Goal: Obtain resource: Obtain resource

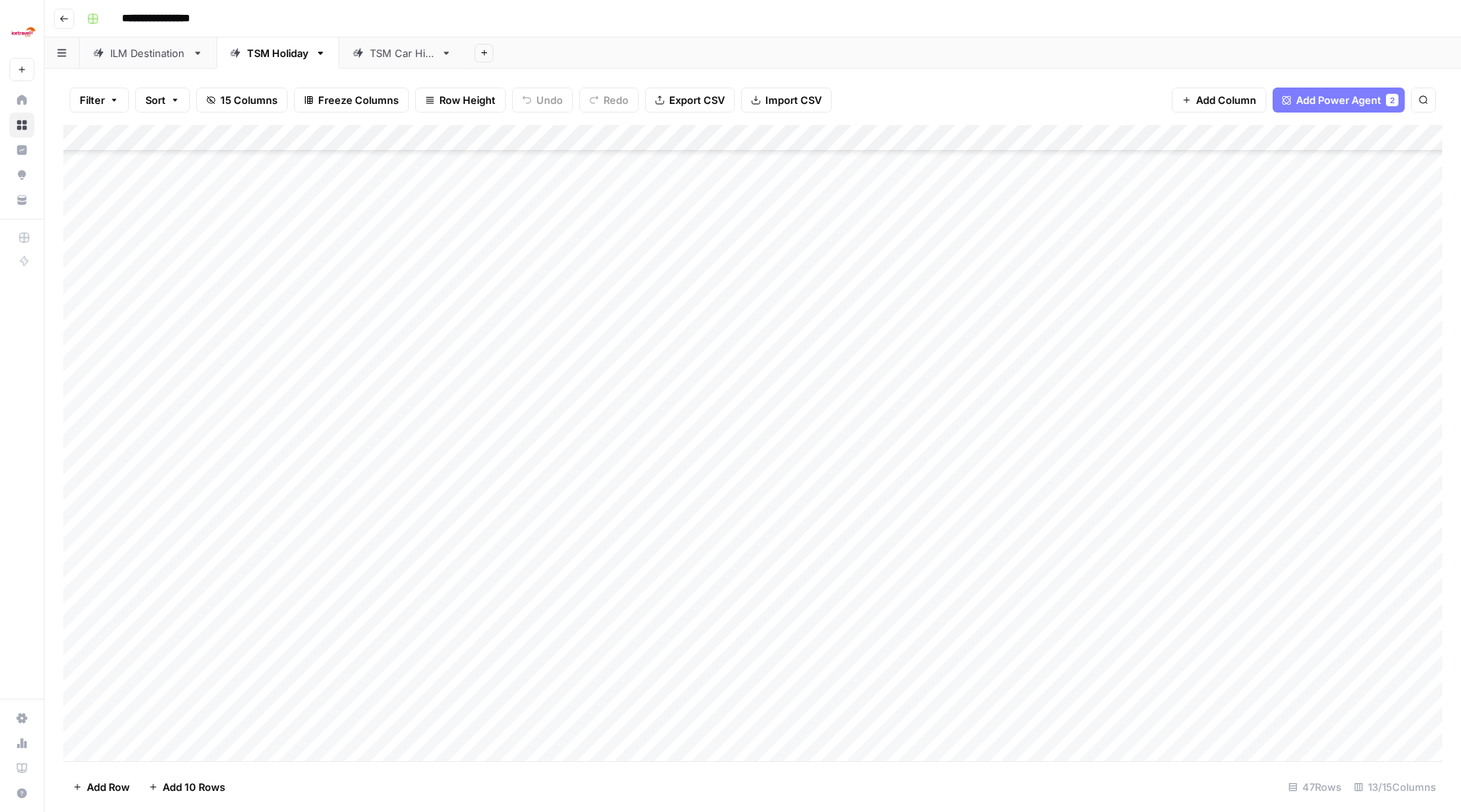
scroll to position [98, 0]
click at [638, 373] on div "Add Column" at bounding box center [753, 445] width 1379 height 639
click at [828, 376] on div "Add Column" at bounding box center [753, 445] width 1379 height 639
click at [631, 370] on div "Add Column" at bounding box center [753, 445] width 1379 height 639
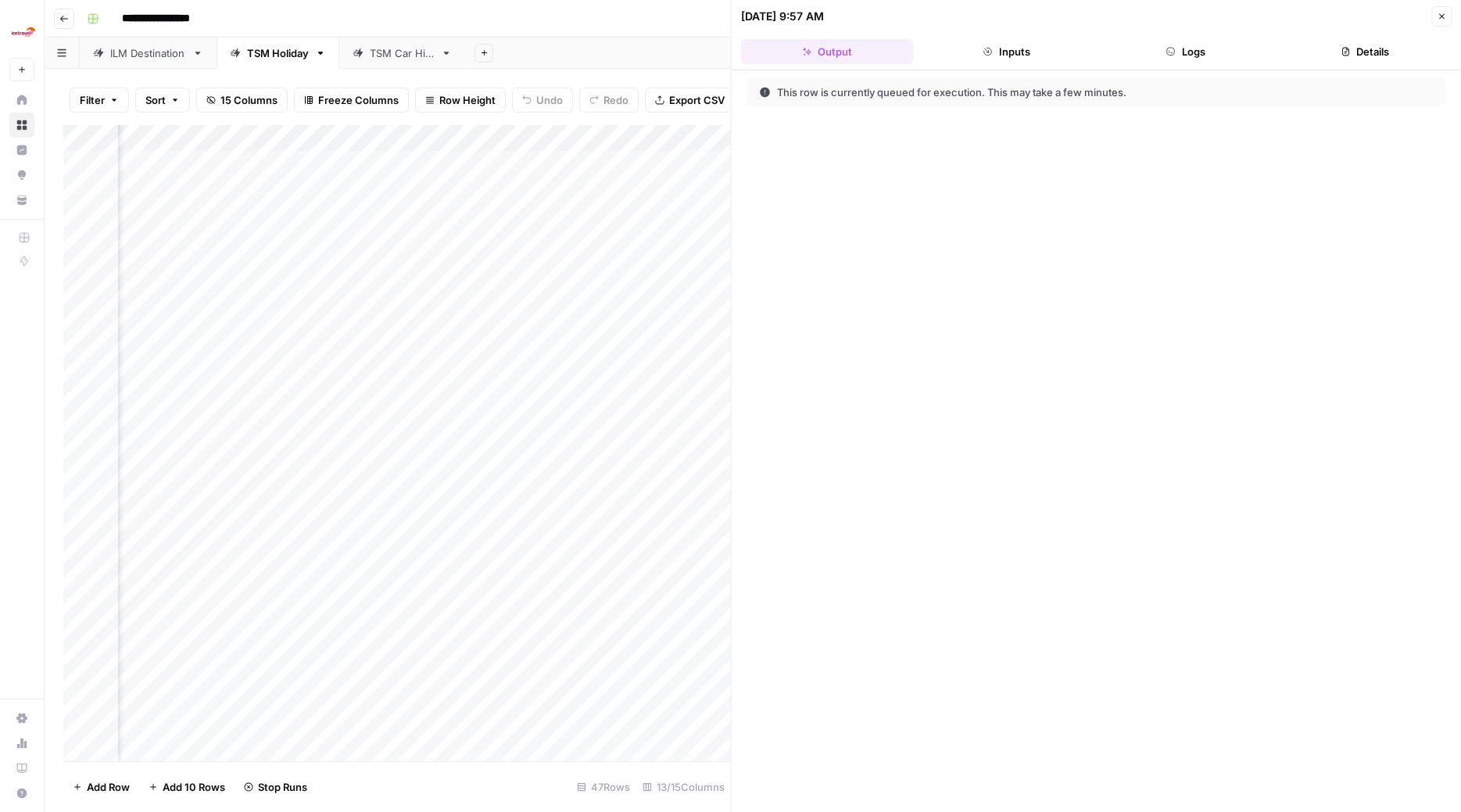
scroll to position [0, 1672]
click at [338, 370] on div "Add Column" at bounding box center [396, 445] width 667 height 639
click at [937, 360] on div "This execution is actively running. Generated outputs will show in this tab whe…" at bounding box center [1096, 441] width 730 height 741
click at [277, 651] on div "Add Column" at bounding box center [396, 445] width 667 height 639
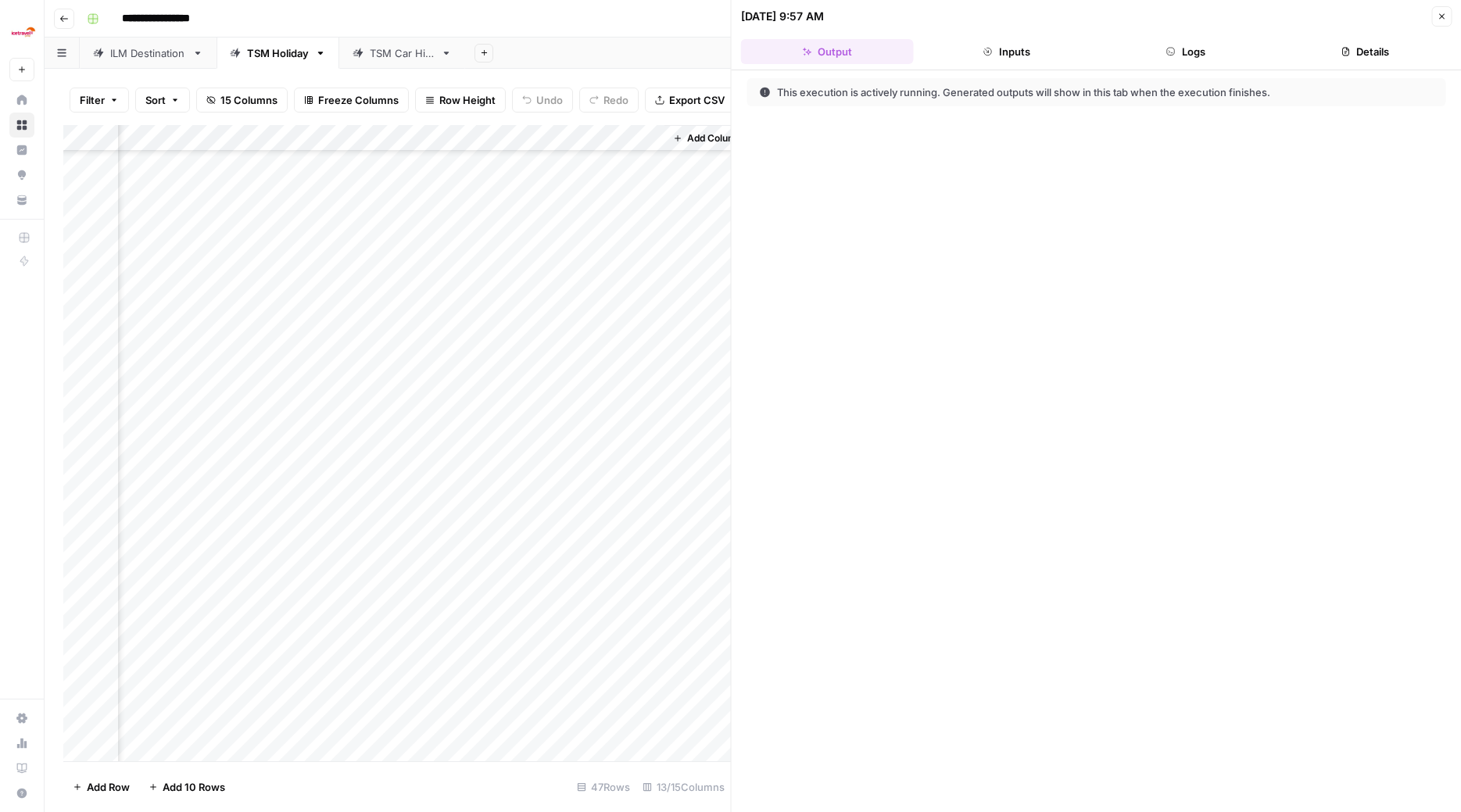
scroll to position [94, 1672]
click at [366, 651] on div "Add Column" at bounding box center [396, 445] width 667 height 639
click at [466, 649] on div "Add Column" at bounding box center [396, 445] width 667 height 639
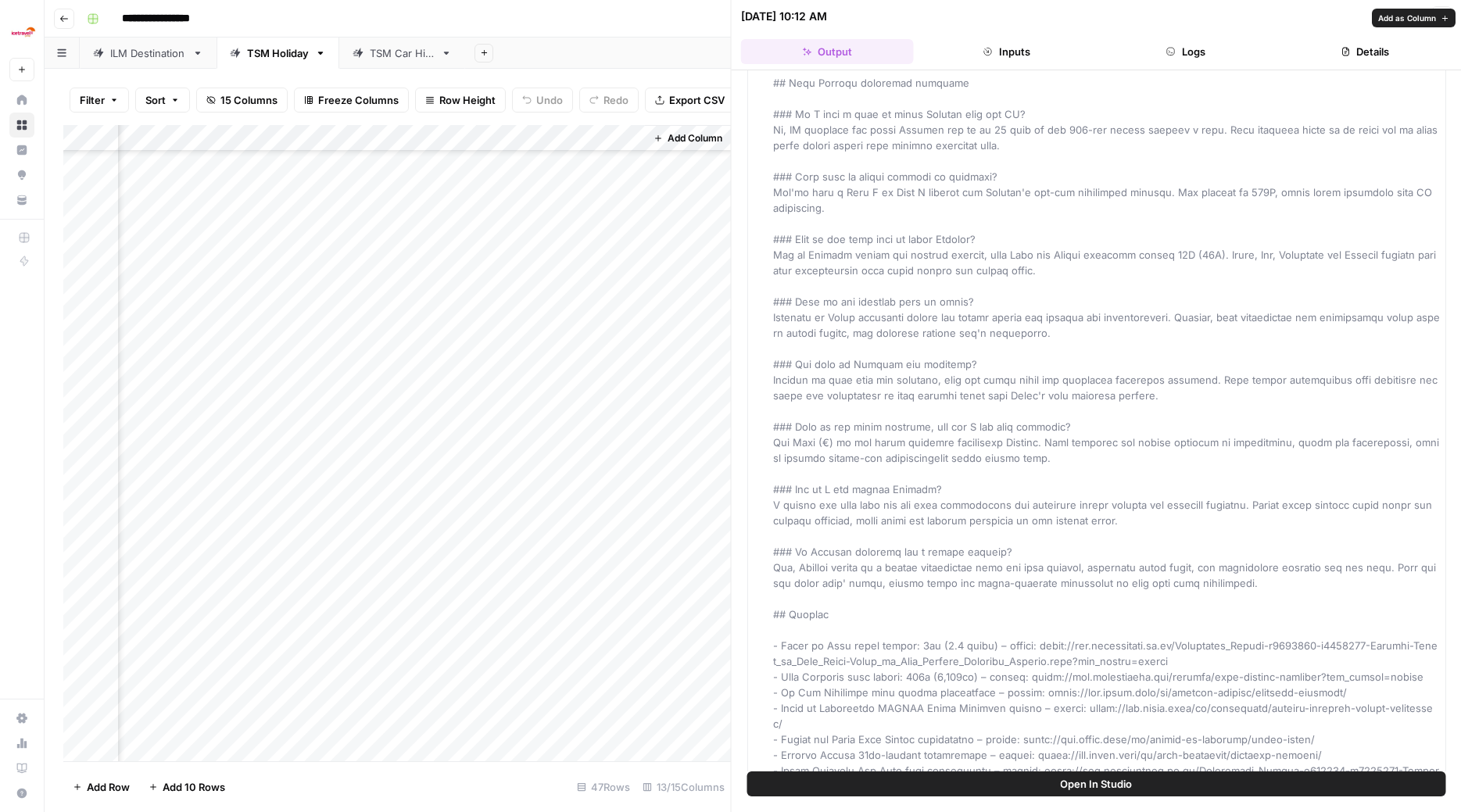
scroll to position [2748, 0]
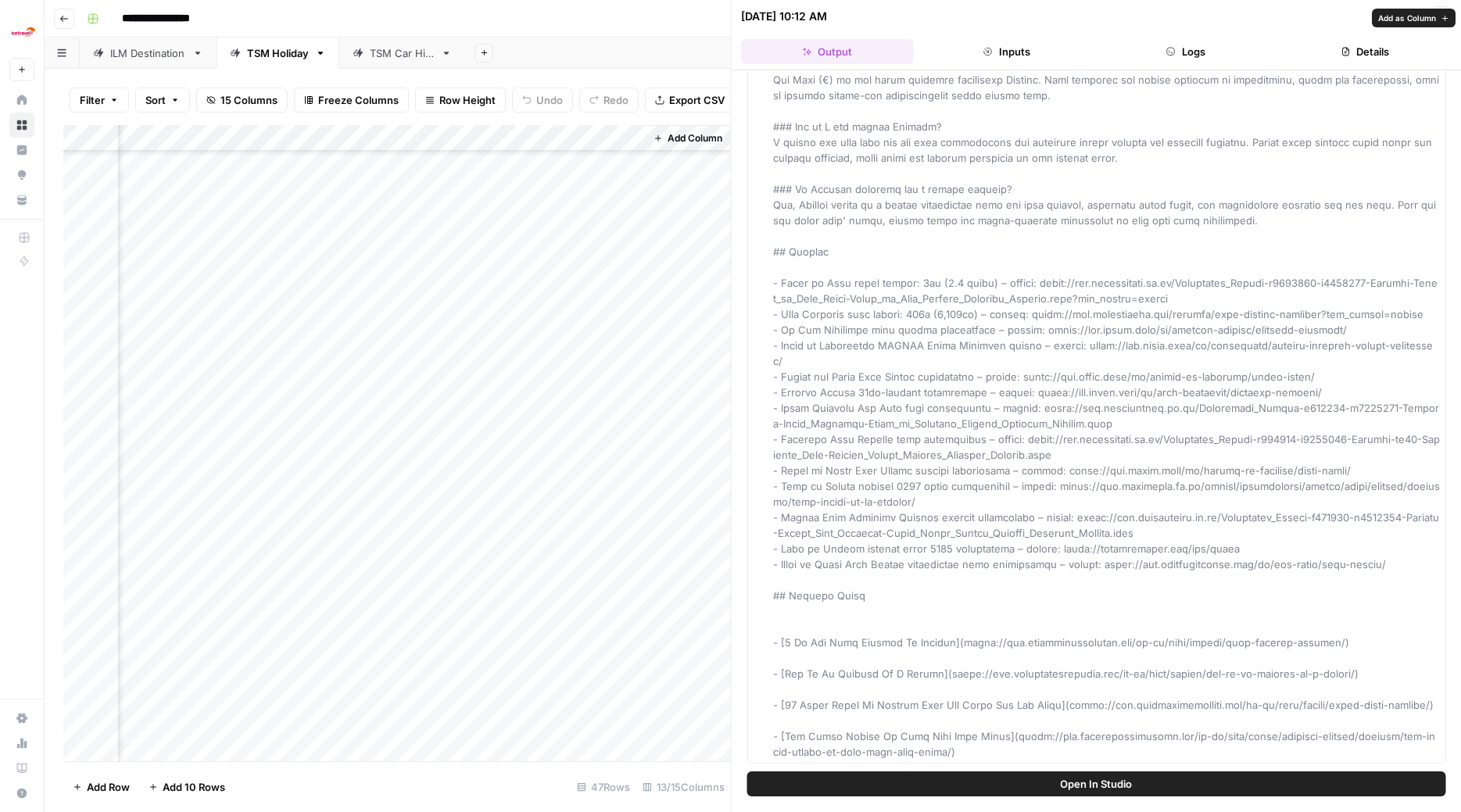
drag, startPoint x: 768, startPoint y: 123, endPoint x: 1286, endPoint y: 731, distance: 798.7
copy div "Loremip # # Dolorsit am Consect **Adipisci elitse doeius temporinci utlabore et…"
click at [1443, 12] on icon "button" at bounding box center [1442, 17] width 9 height 9
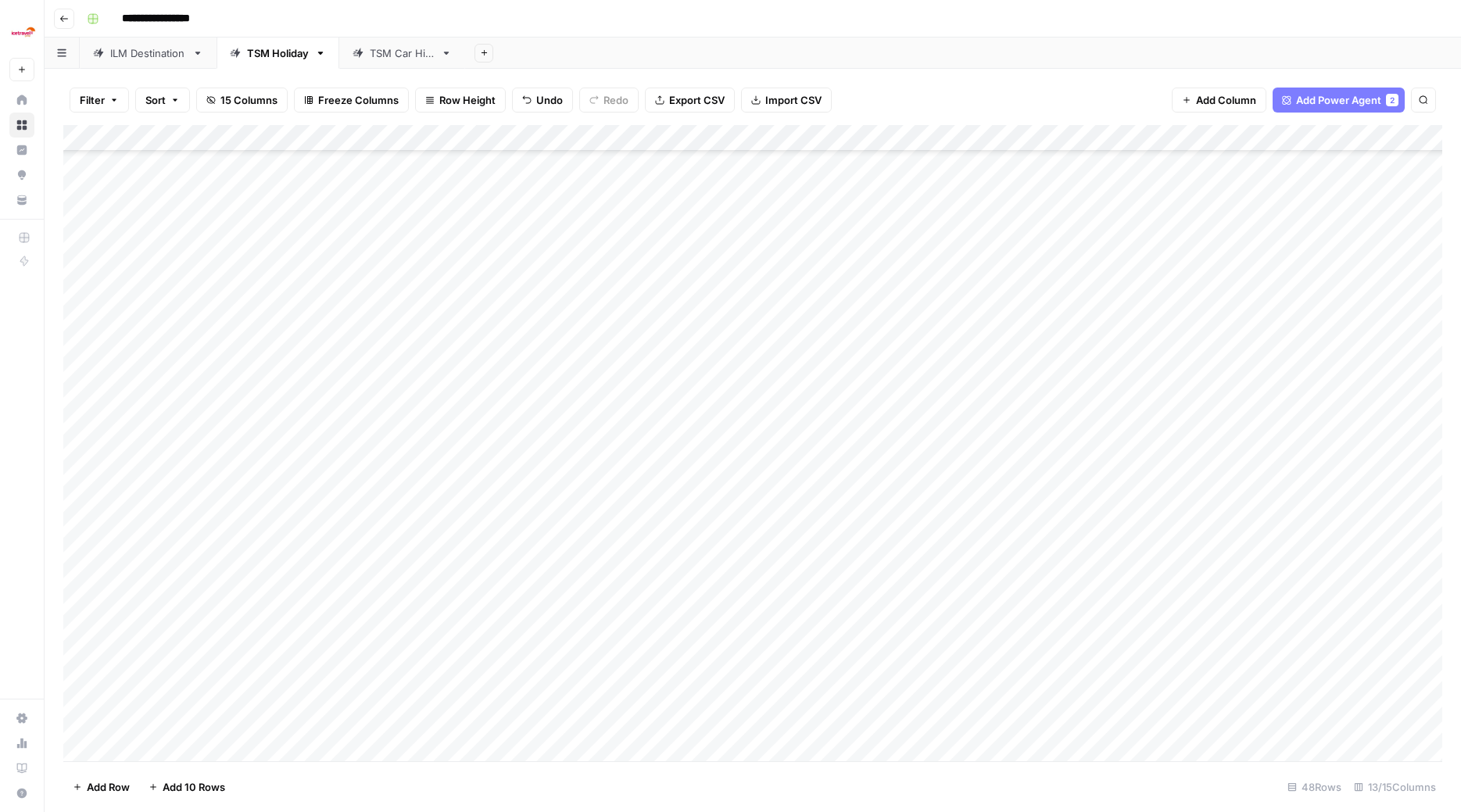
scroll to position [594, 0]
click at [170, 281] on div "Add Column" at bounding box center [753, 445] width 1379 height 639
click at [1177, 285] on div "Add Column" at bounding box center [753, 445] width 1379 height 639
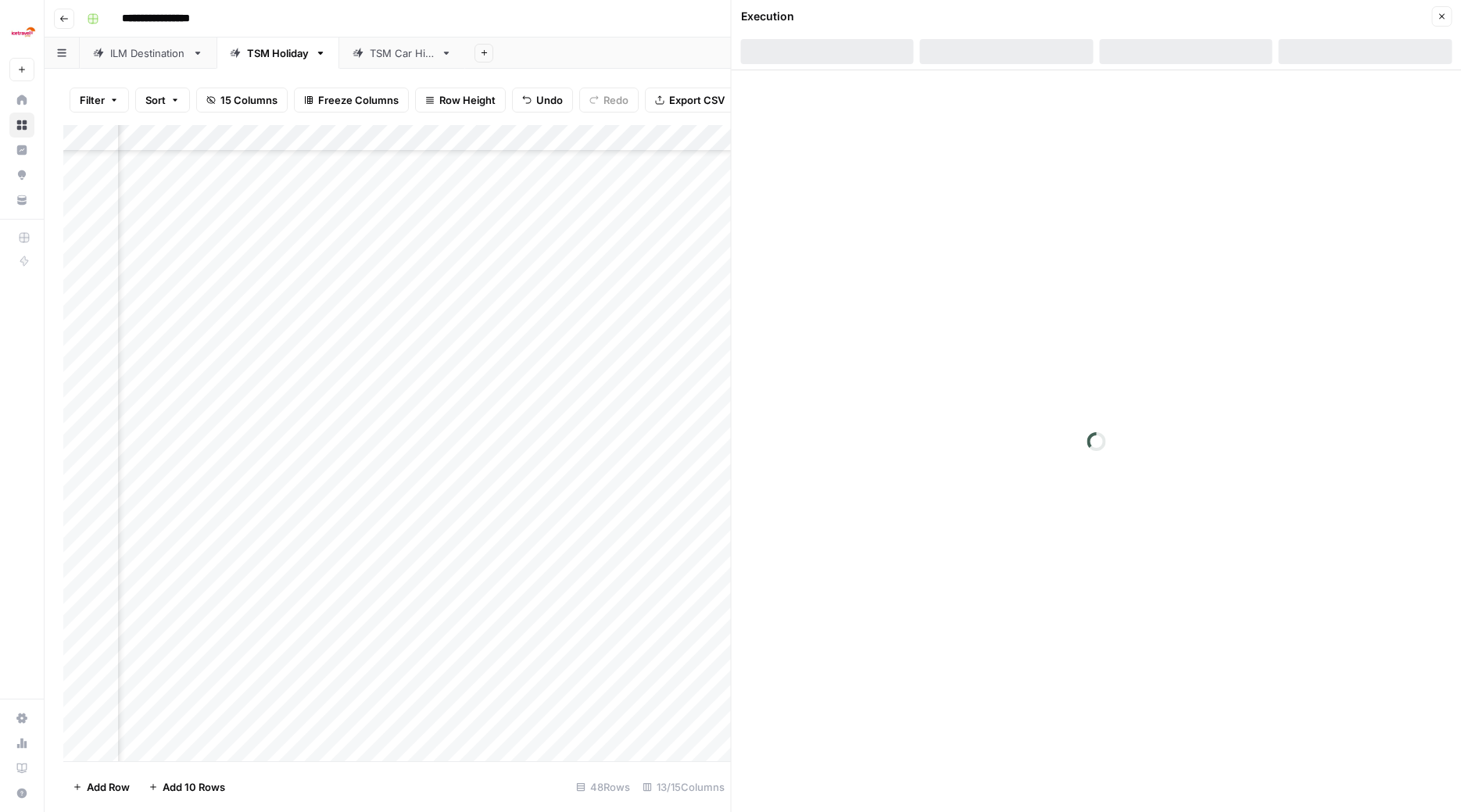
scroll to position [594, 941]
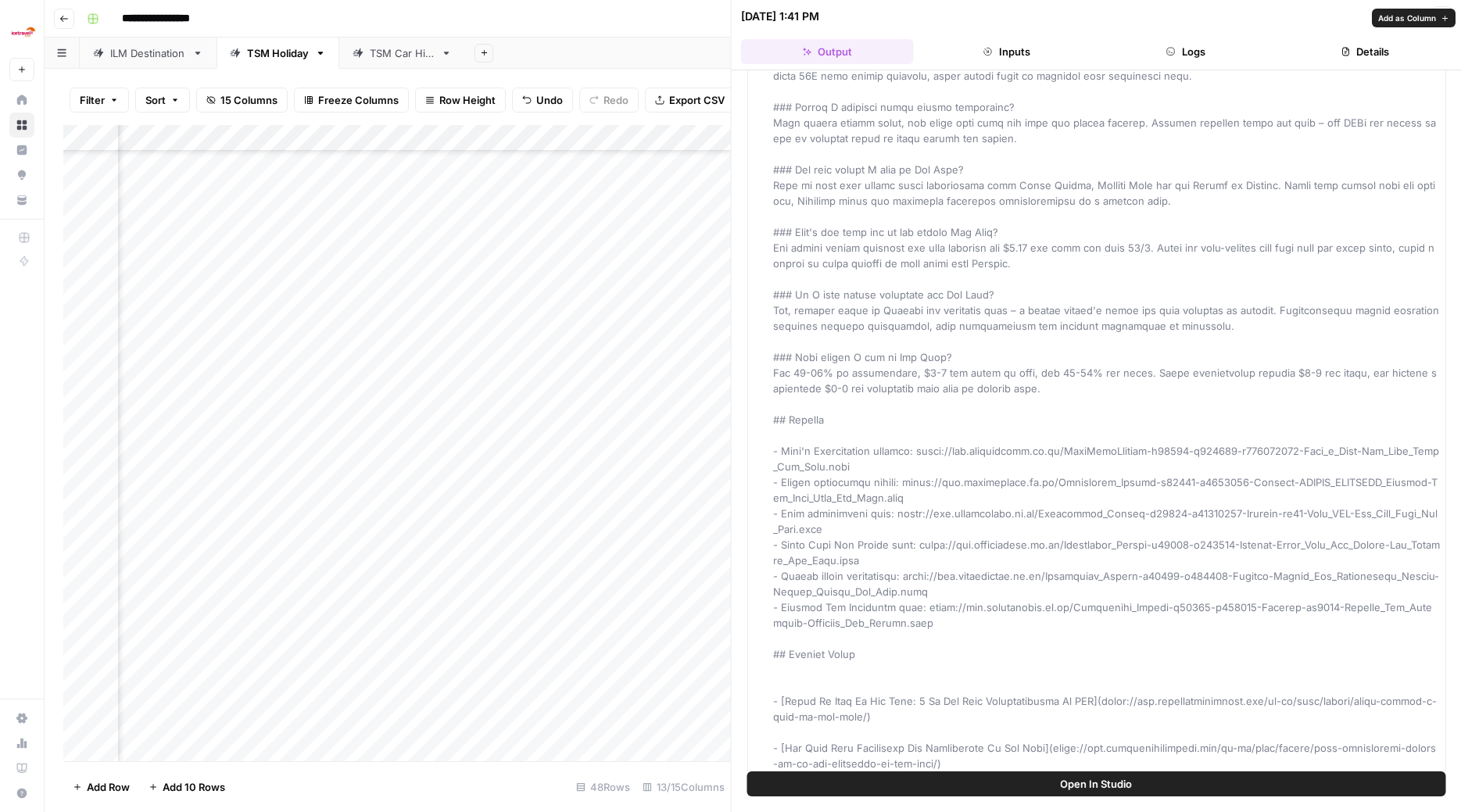
scroll to position [2794, 0]
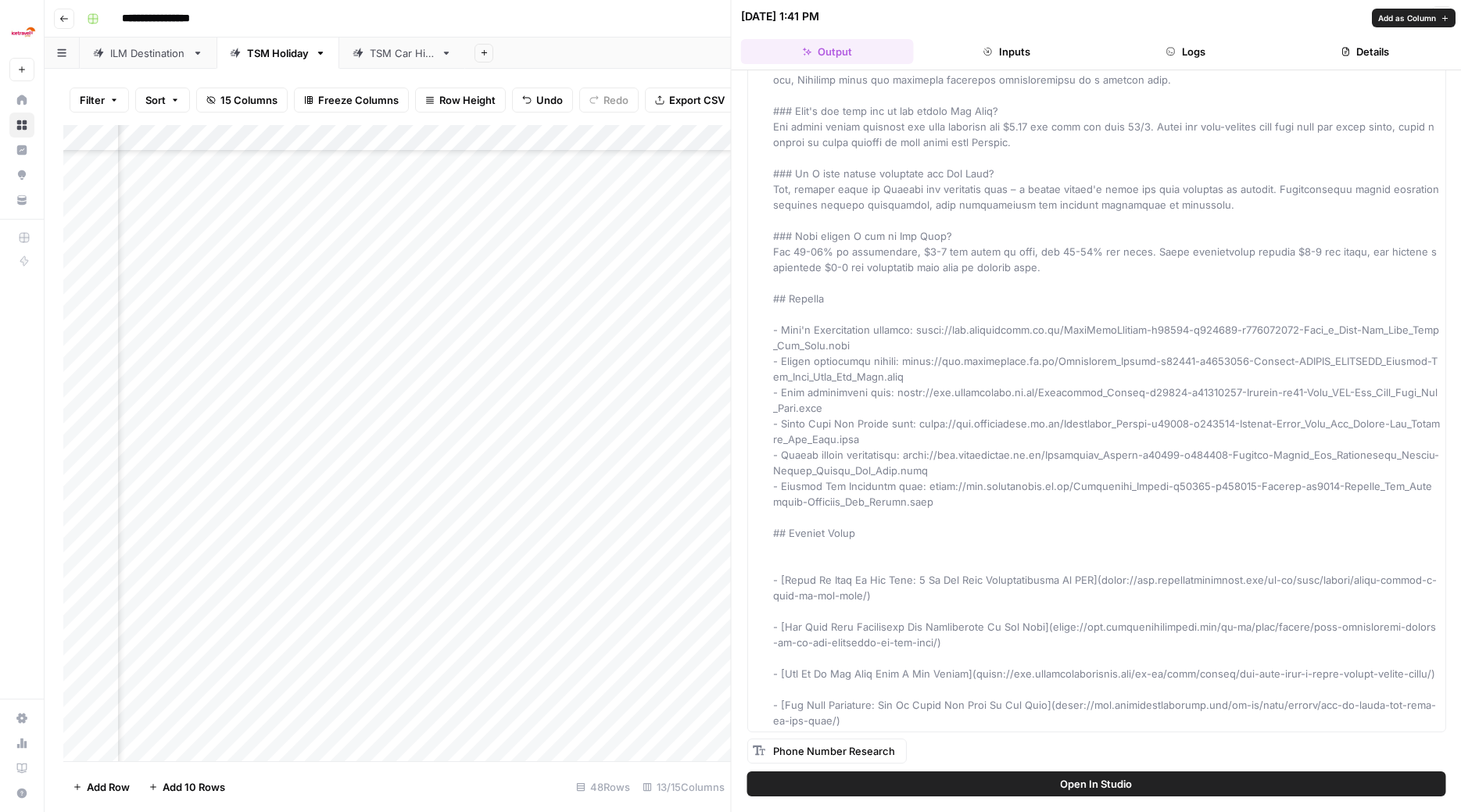
drag, startPoint x: 774, startPoint y: 136, endPoint x: 1112, endPoint y: 728, distance: 681.7
copy span "# Loremips do Sit Amet **Consectet'a elitseddoei tempor inc utlabo etdol magnaa…"
click at [1443, 14] on icon "button" at bounding box center [1442, 17] width 9 height 9
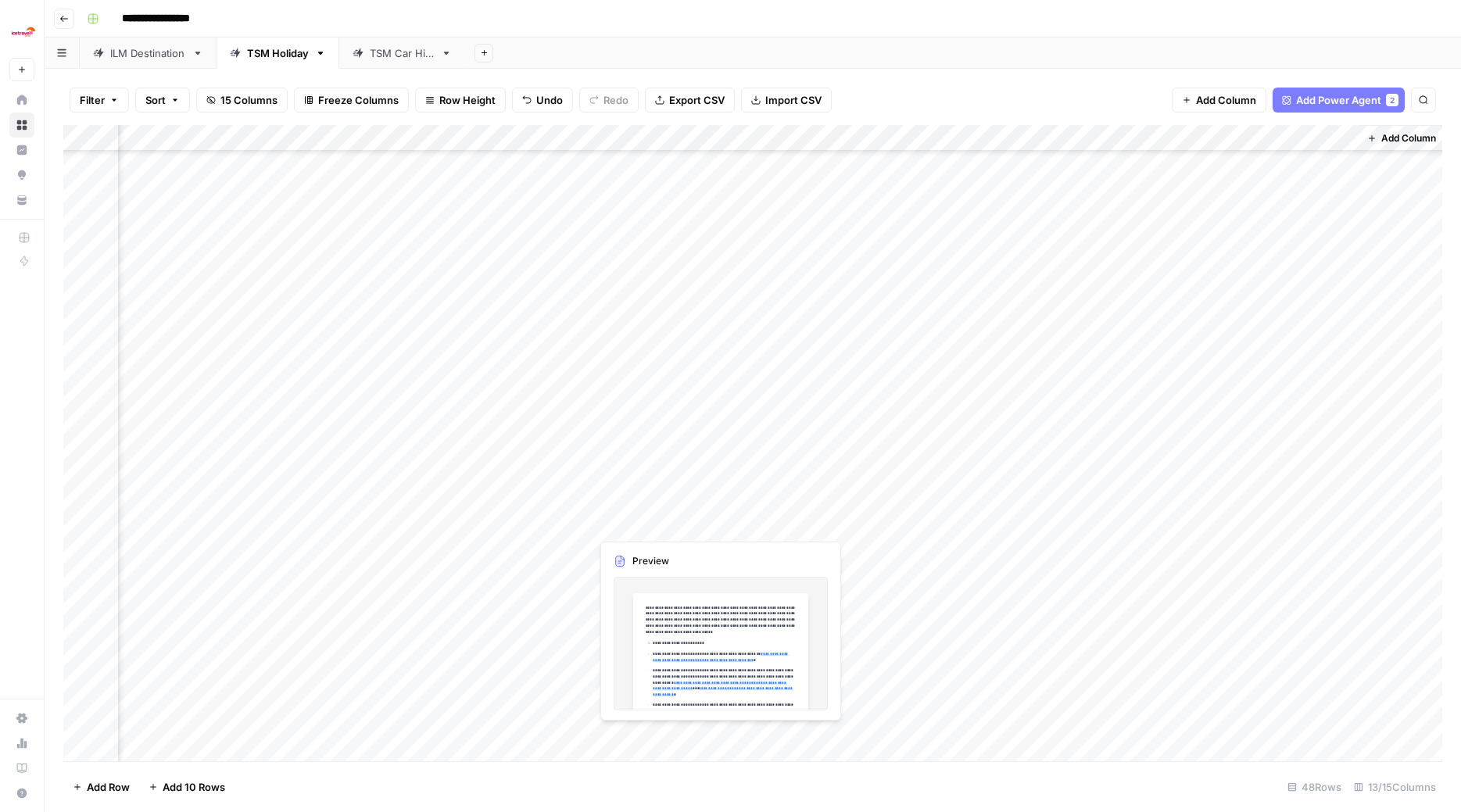
scroll to position [688, 957]
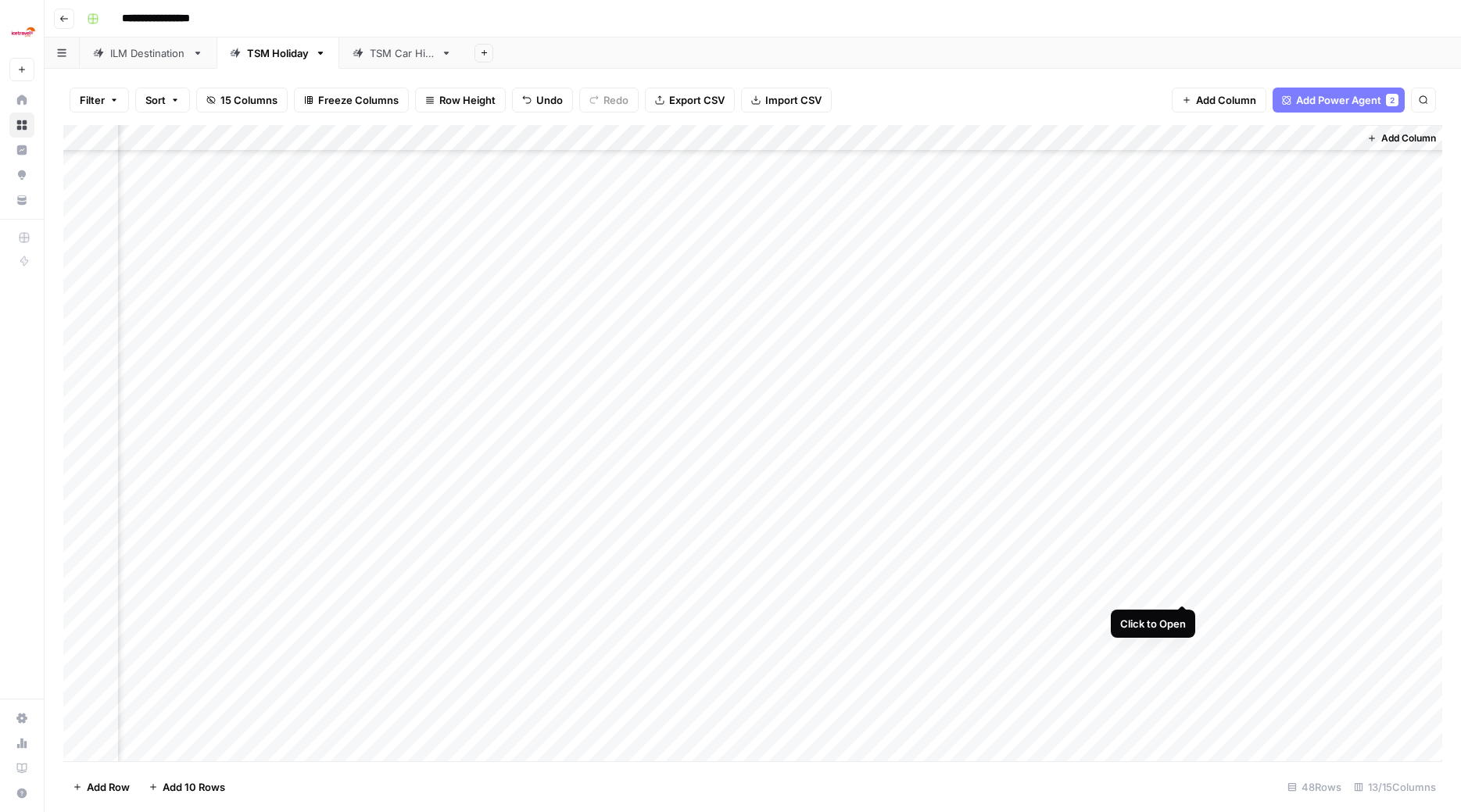
click at [1183, 587] on div "Add Column" at bounding box center [753, 445] width 1379 height 639
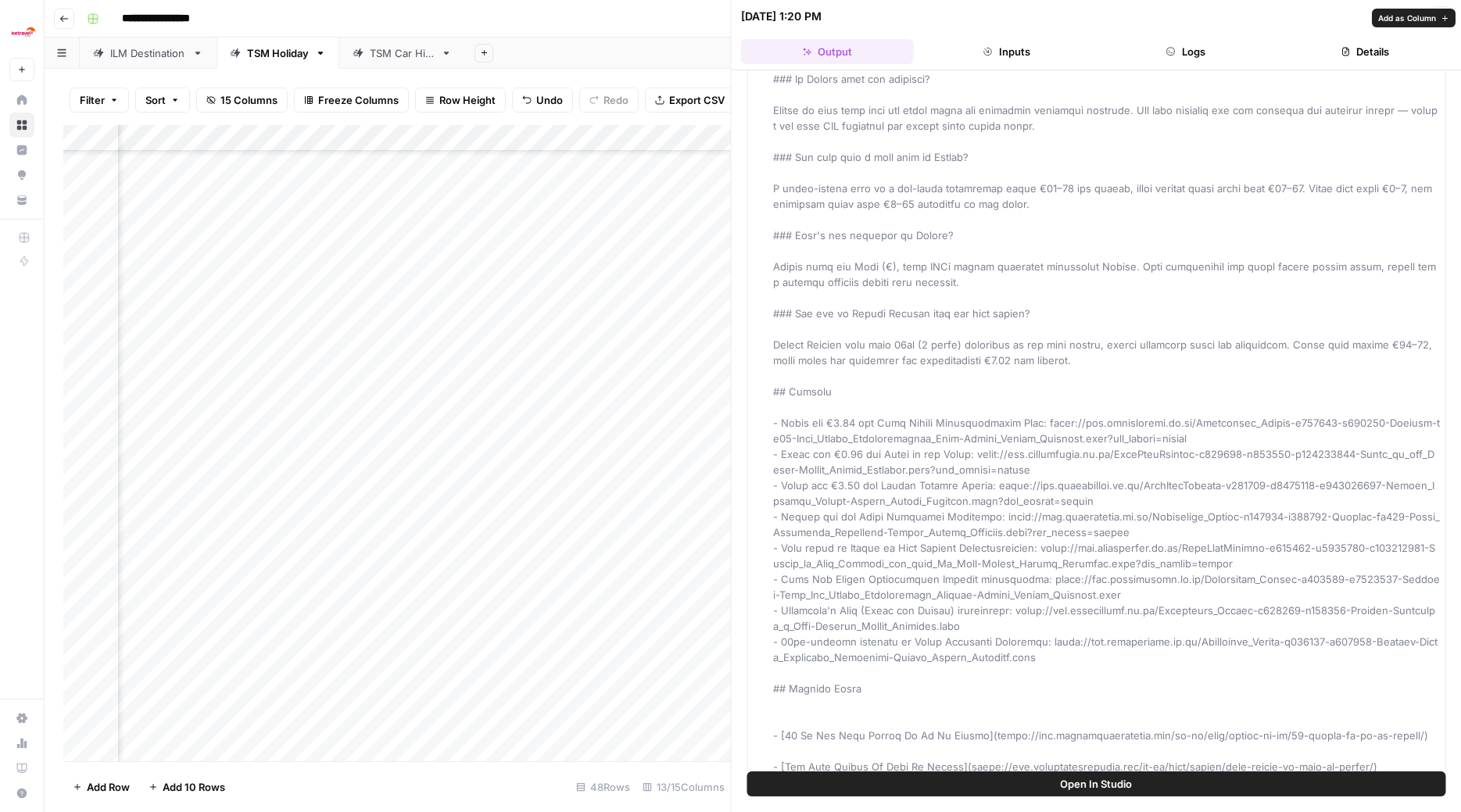
scroll to position [3076, 0]
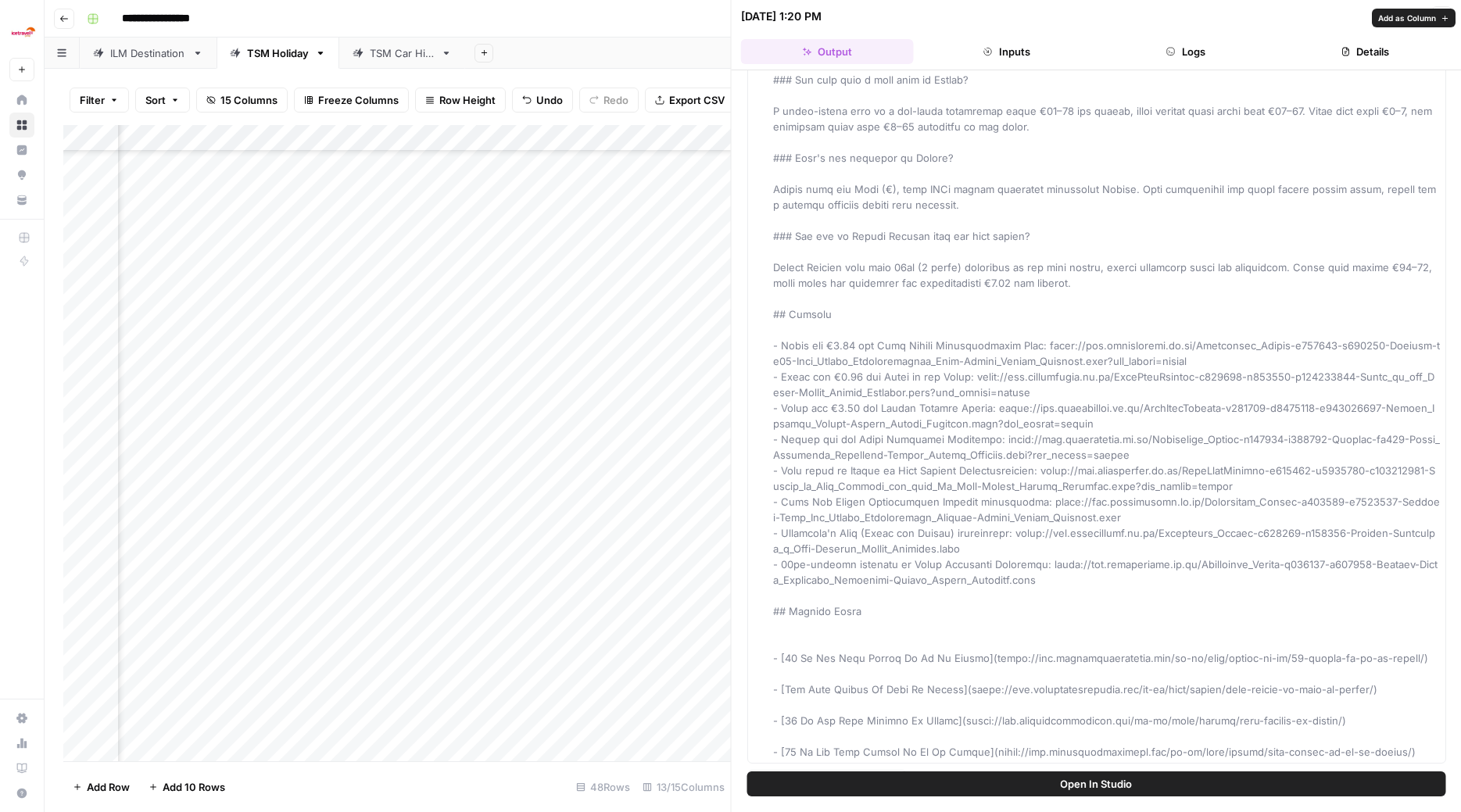
drag, startPoint x: 774, startPoint y: 140, endPoint x: 1411, endPoint y: 715, distance: 858.1
copy span "# Loremips do Sitame **Consecte adipiscing el Seddoeius, Tempor incidi utlabor …"
click at [1443, 17] on icon "button" at bounding box center [1442, 17] width 9 height 9
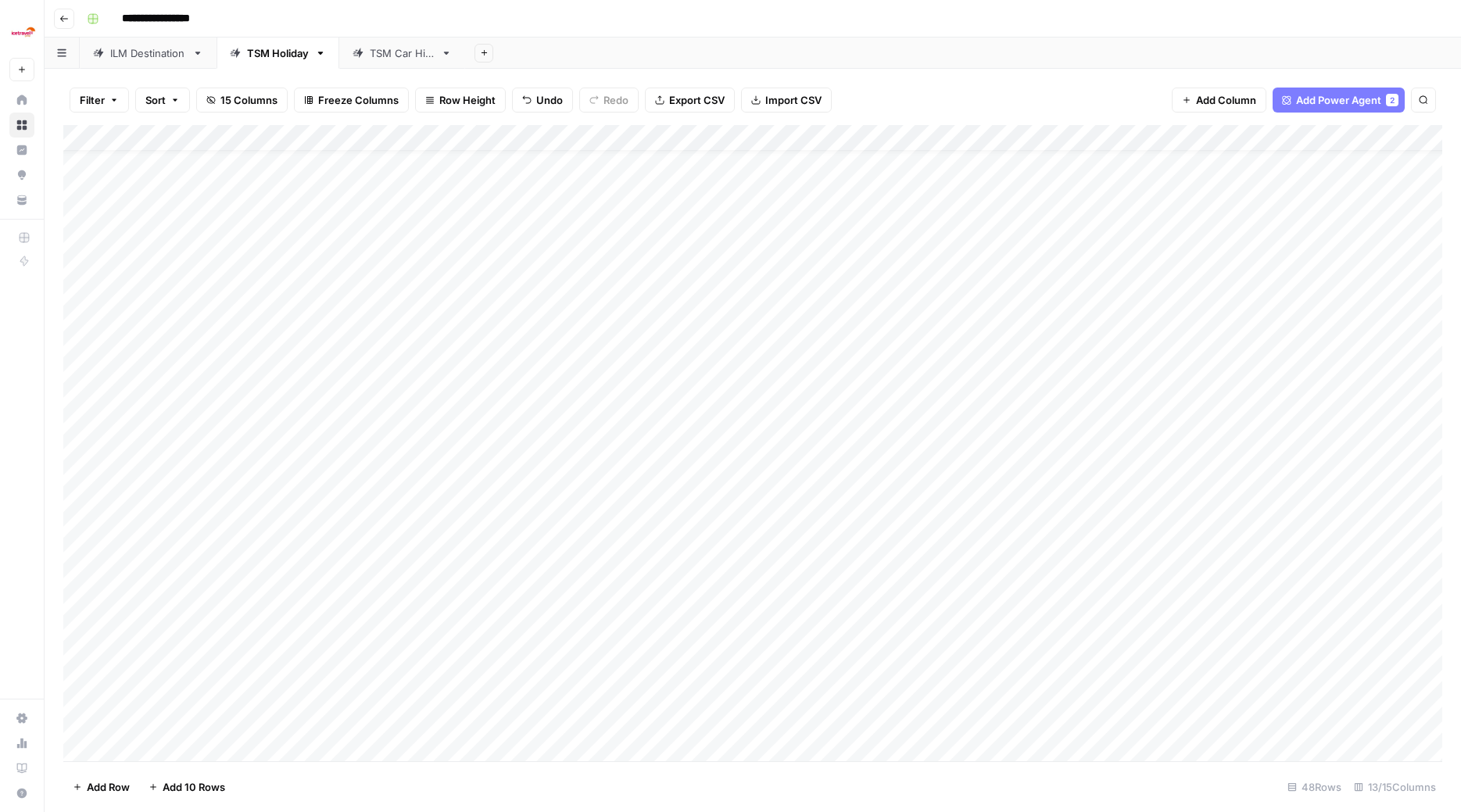
scroll to position [32, 0]
click at [827, 340] on div "Add Column" at bounding box center [753, 445] width 1379 height 639
click at [1180, 342] on div "Add Column" at bounding box center [753, 445] width 1379 height 639
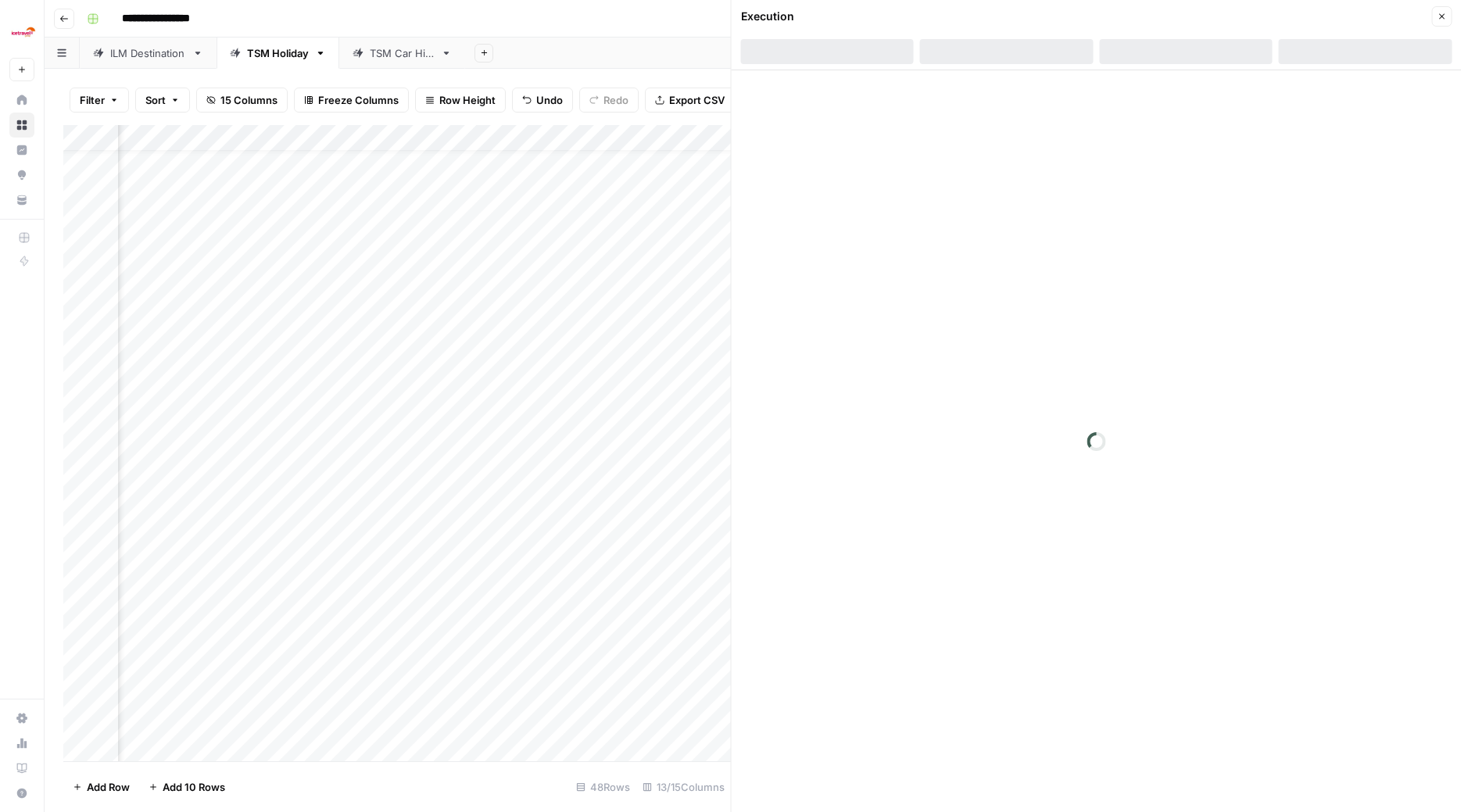
scroll to position [32, 941]
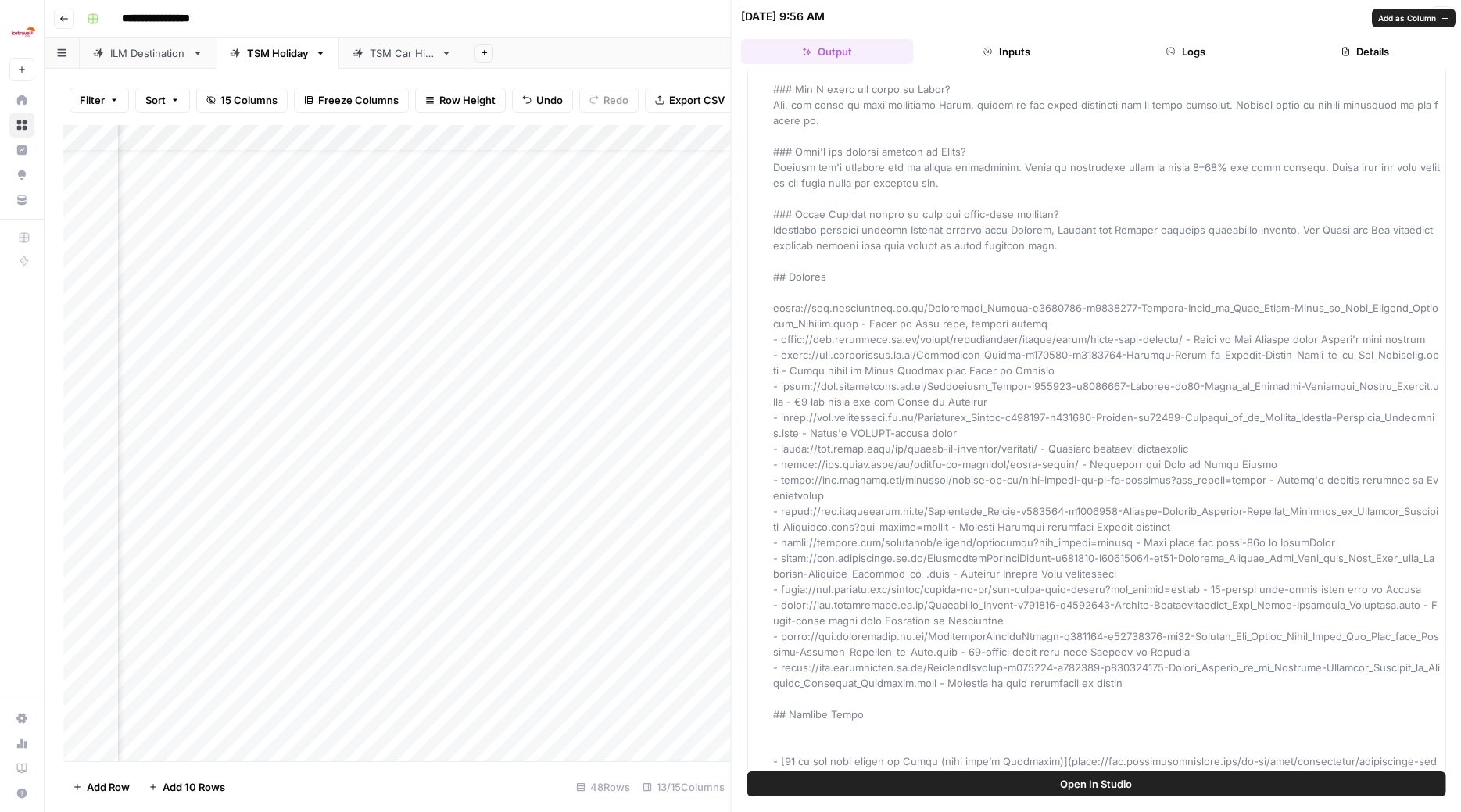
scroll to position [3076, 0]
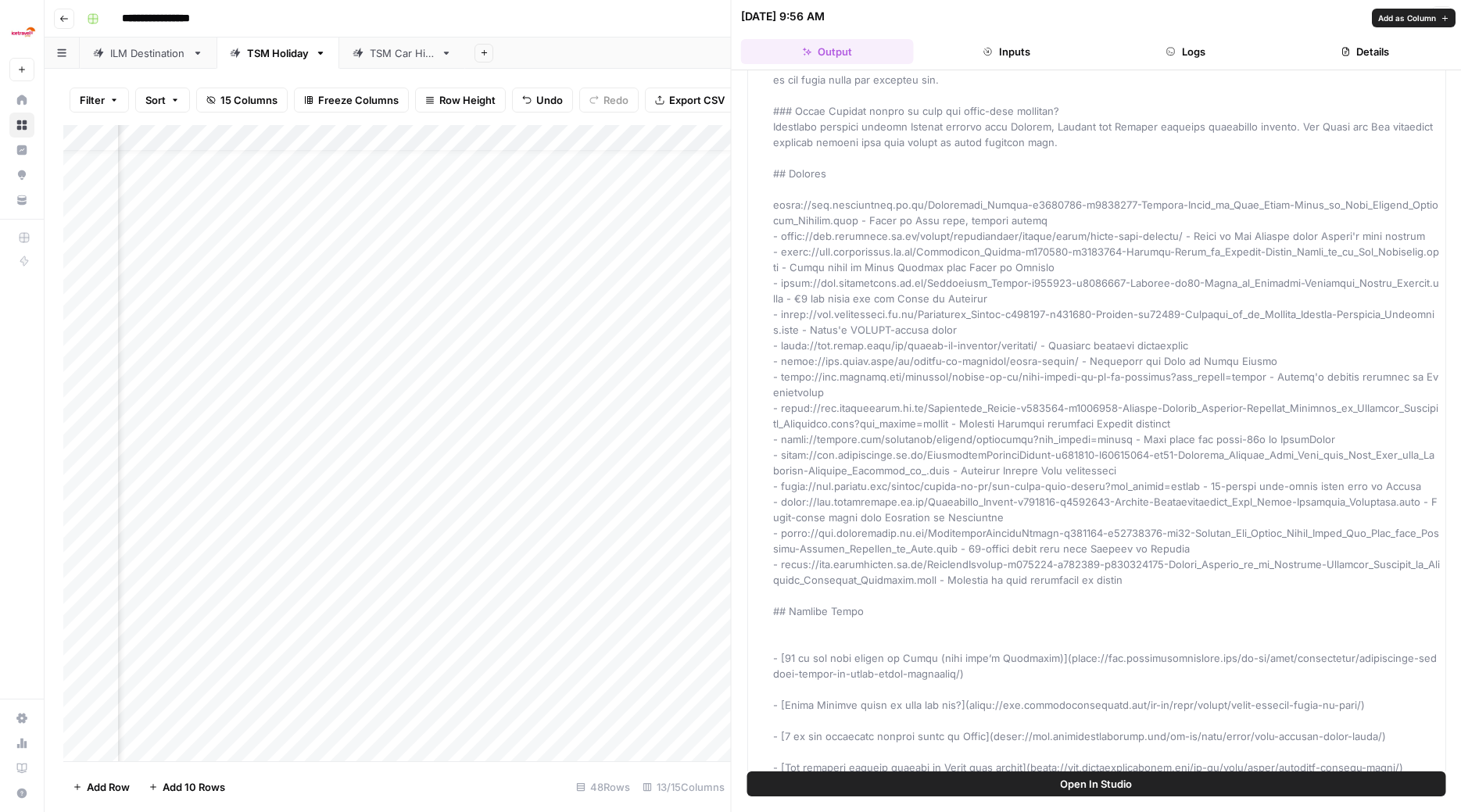
drag, startPoint x: 776, startPoint y: 136, endPoint x: 1432, endPoint y: 728, distance: 883.6
copy span "# Loremips do Sitam Consect adipis, eli-seddoeiu tempori utl etdolore magnaaliq…"
click at [1441, 19] on icon "button" at bounding box center [1442, 17] width 6 height 6
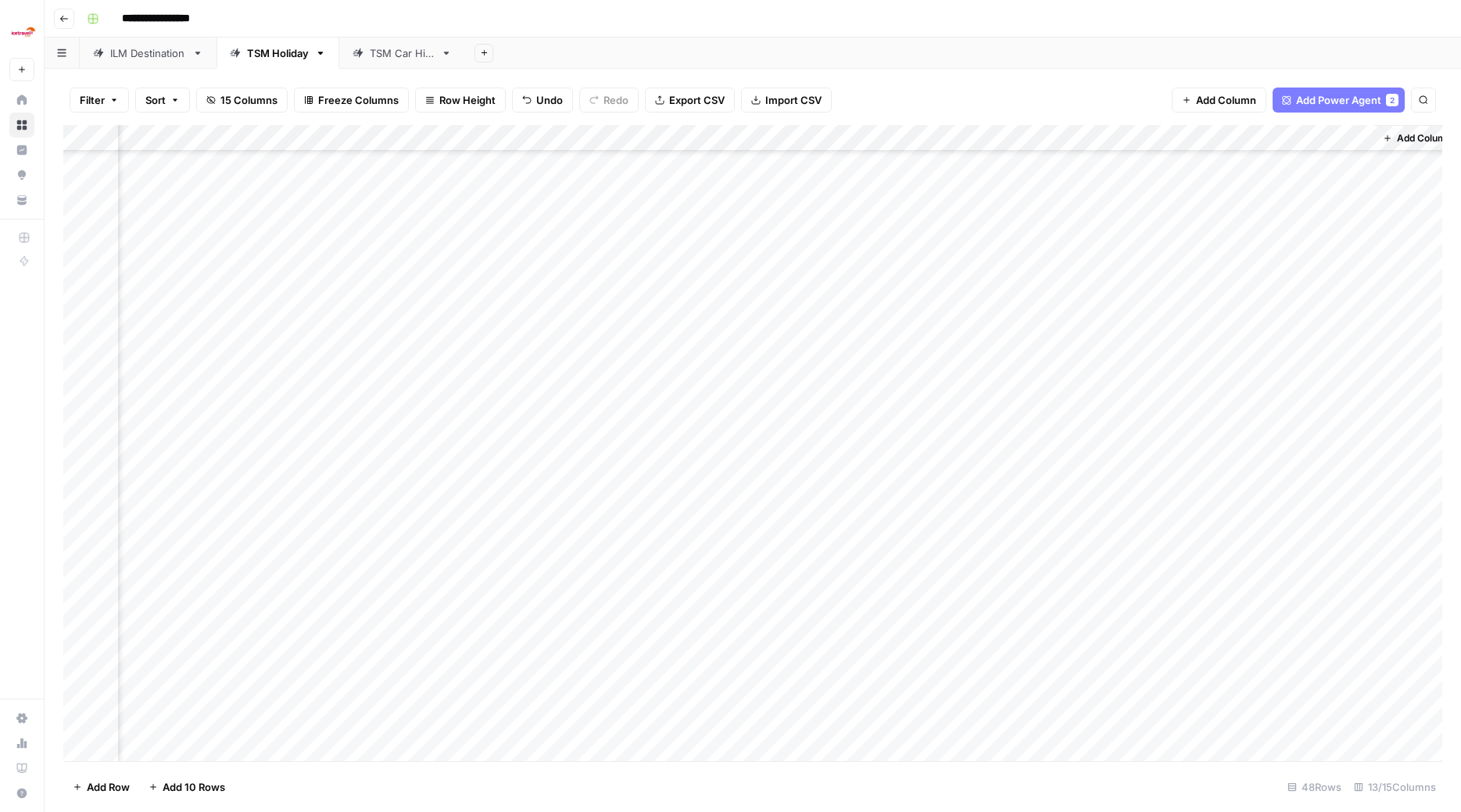
scroll to position [0, 941]
click at [1202, 394] on div "Add Column" at bounding box center [753, 445] width 1379 height 639
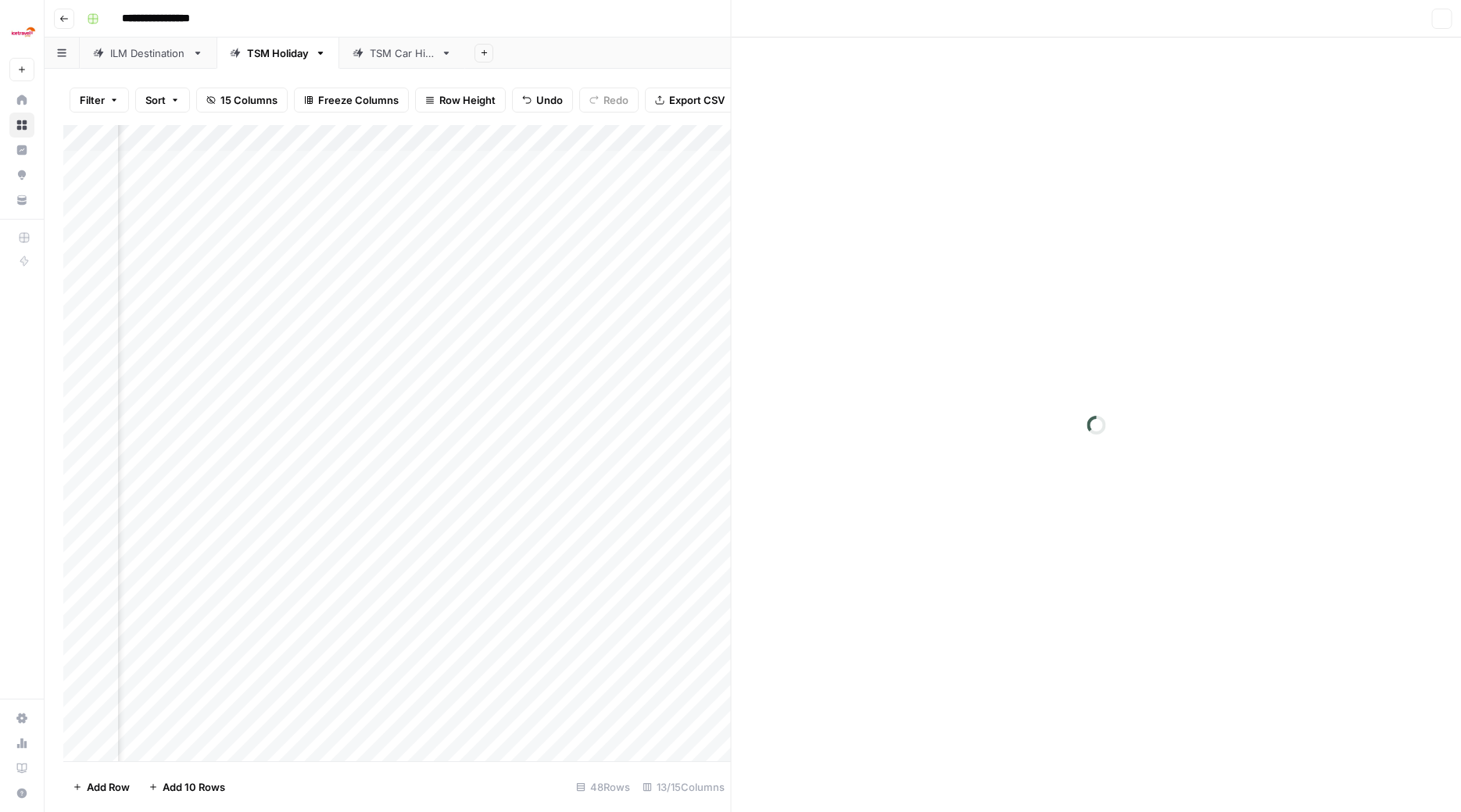
click at [1195, 394] on div at bounding box center [1096, 424] width 730 height 775
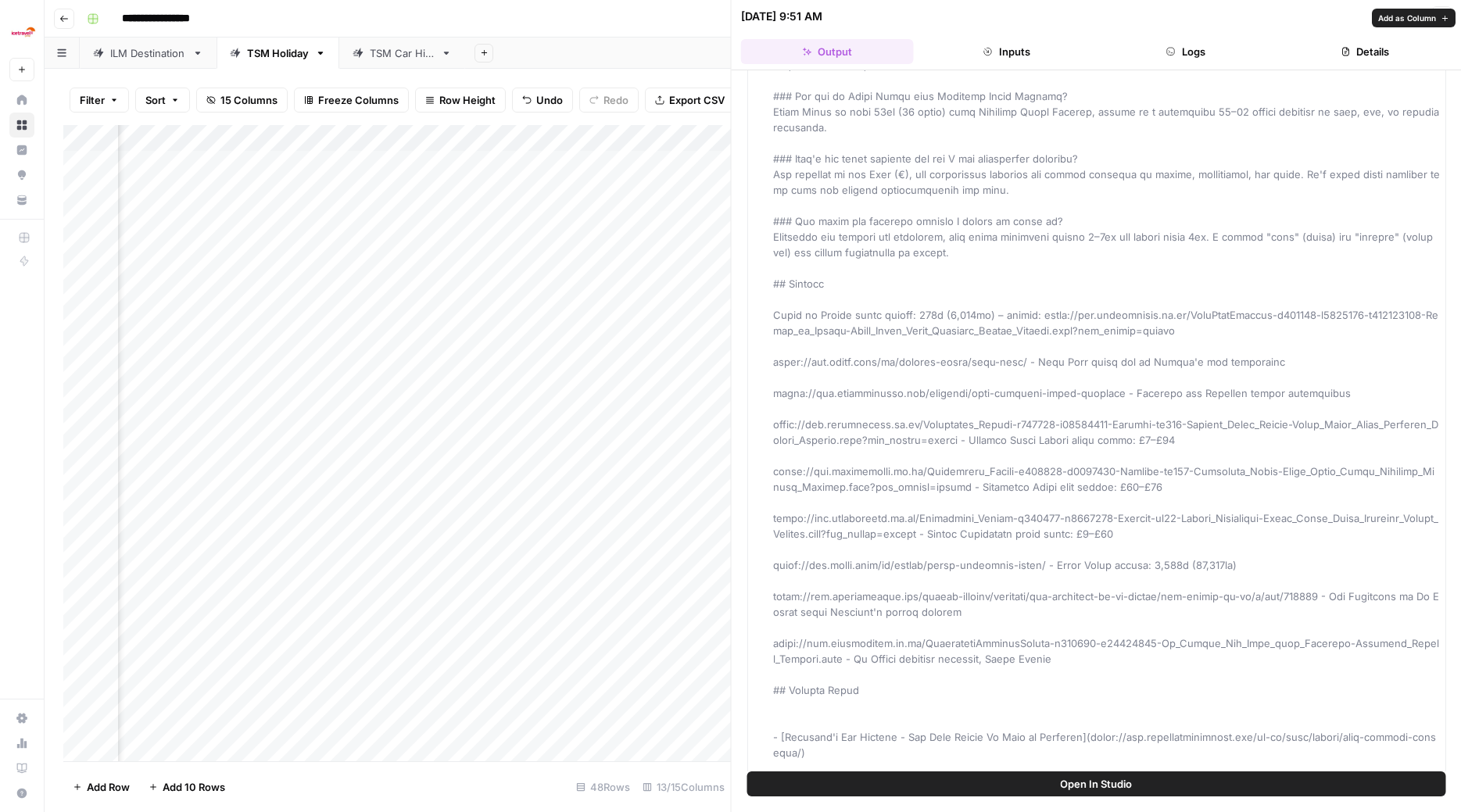
scroll to position [2904, 0]
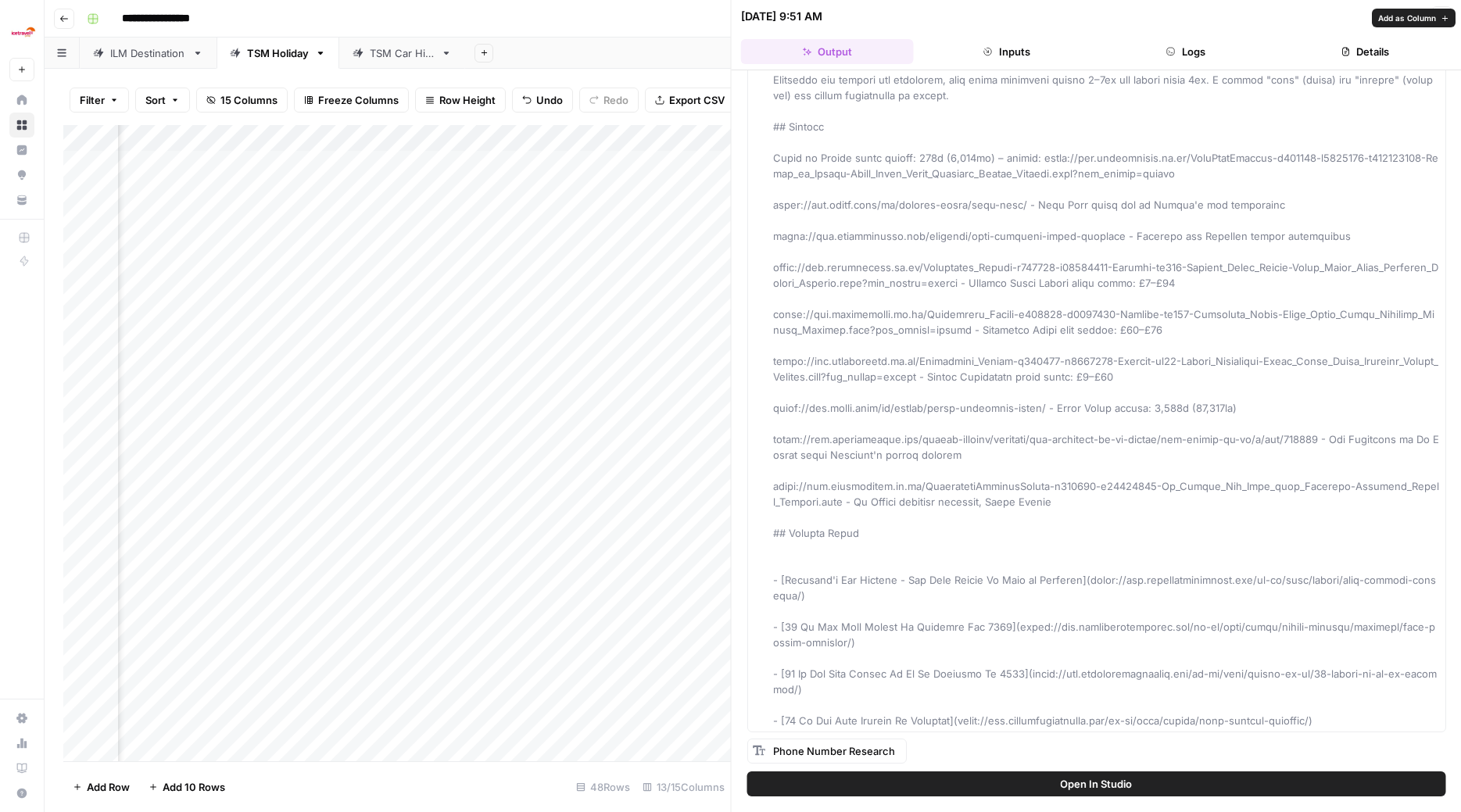
drag, startPoint x: 774, startPoint y: 139, endPoint x: 1415, endPoint y: 718, distance: 863.8
copy span "# Loremips do Sitam Conse **Adipisci'e seddoeiu tempor inci utlab et dolo-magna…"
click at [409, 59] on div "TSM Car Hire" at bounding box center [402, 53] width 65 height 16
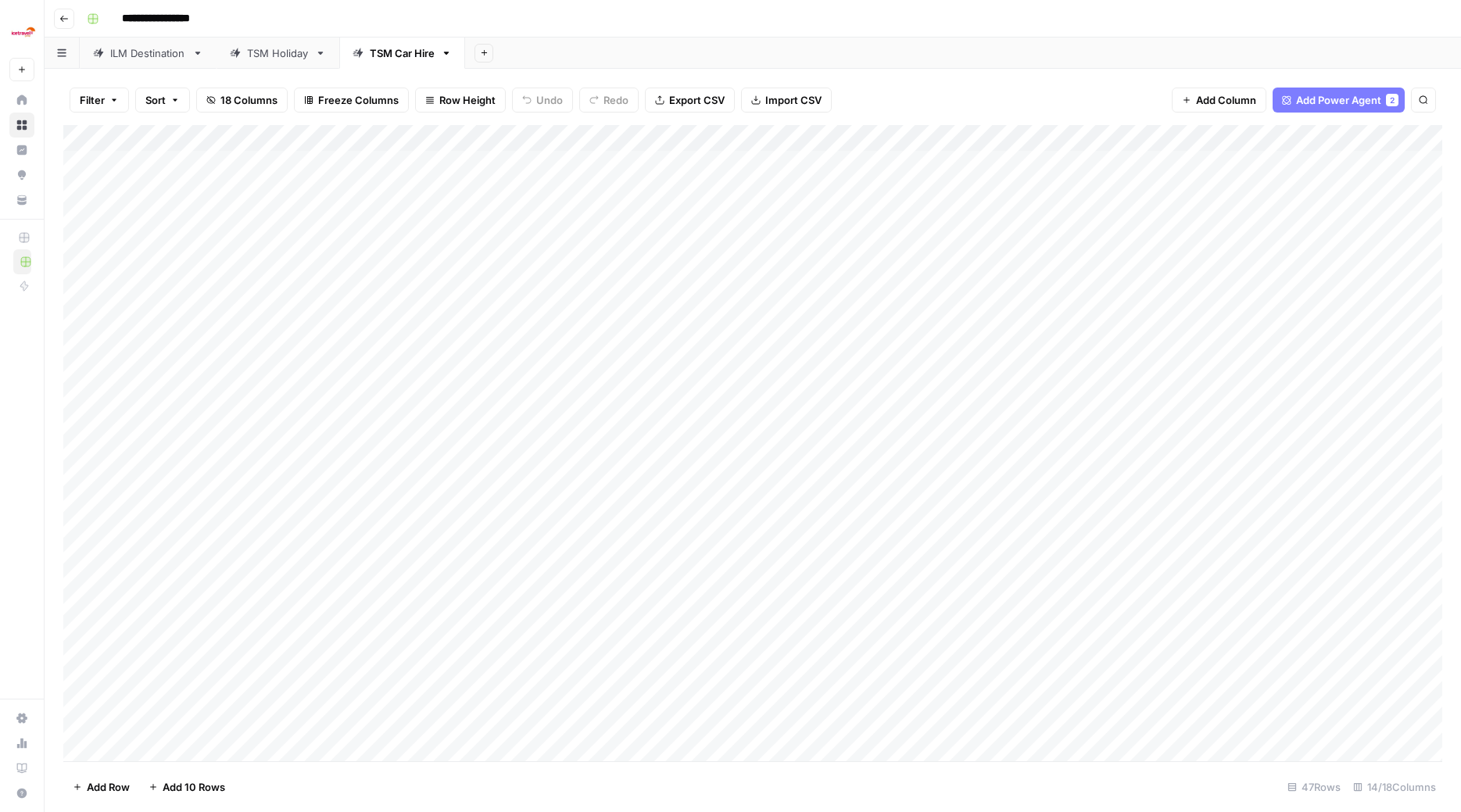
click at [446, 533] on div "Add Column" at bounding box center [753, 445] width 1379 height 639
click at [816, 533] on div "Add Column" at bounding box center [753, 445] width 1379 height 639
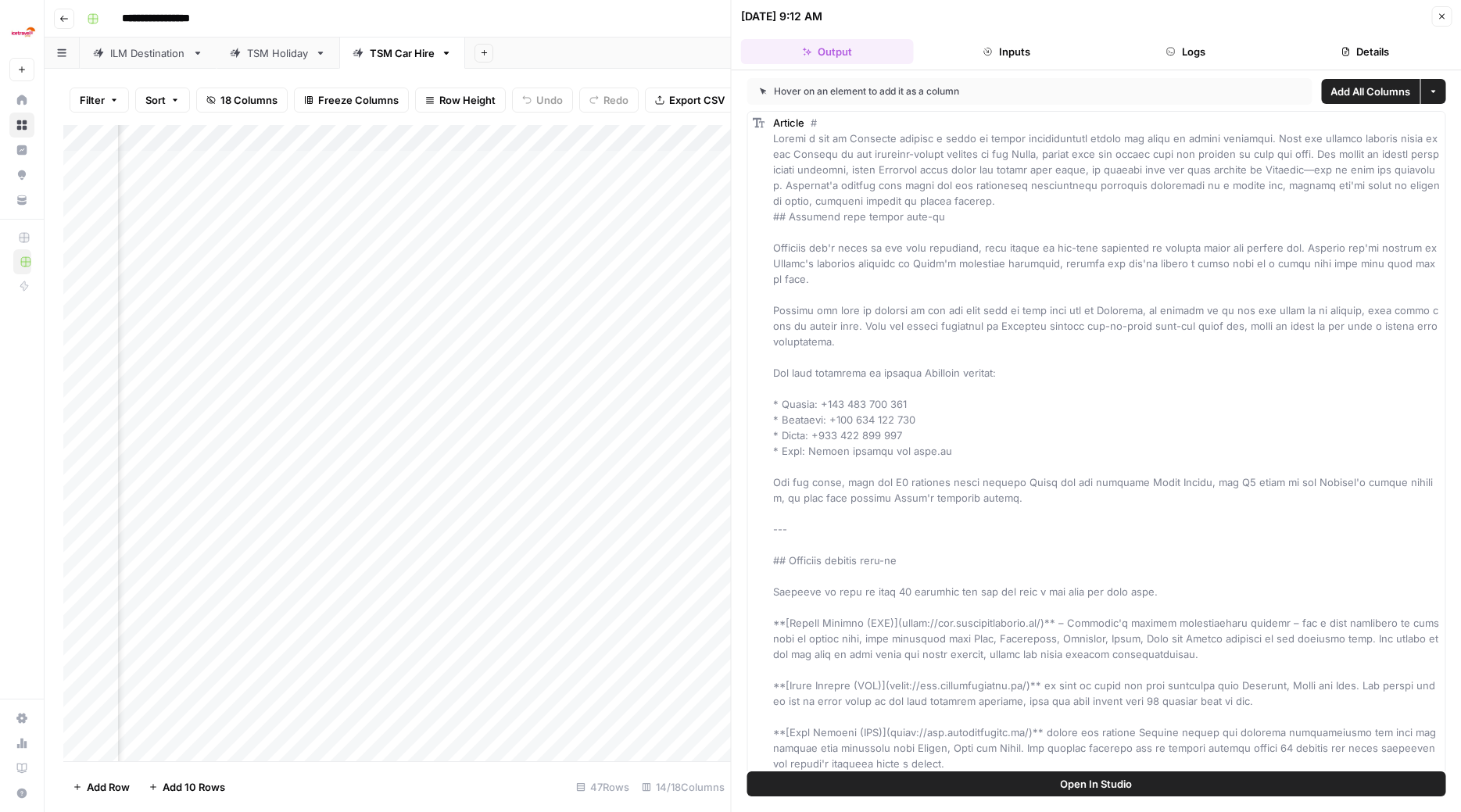
click at [1358, 335] on div "Article" at bounding box center [1106, 803] width 667 height 1375
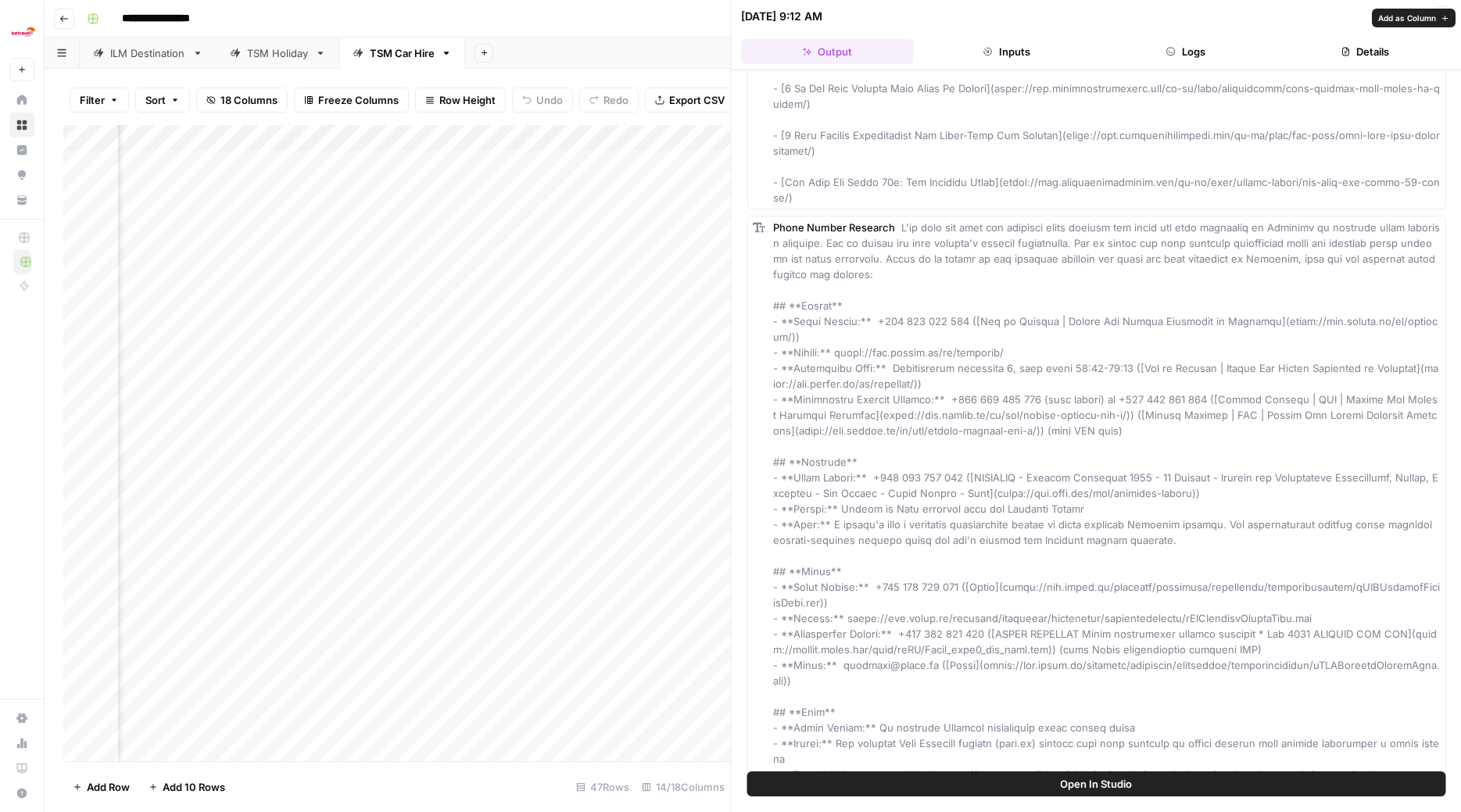
scroll to position [1355, 0]
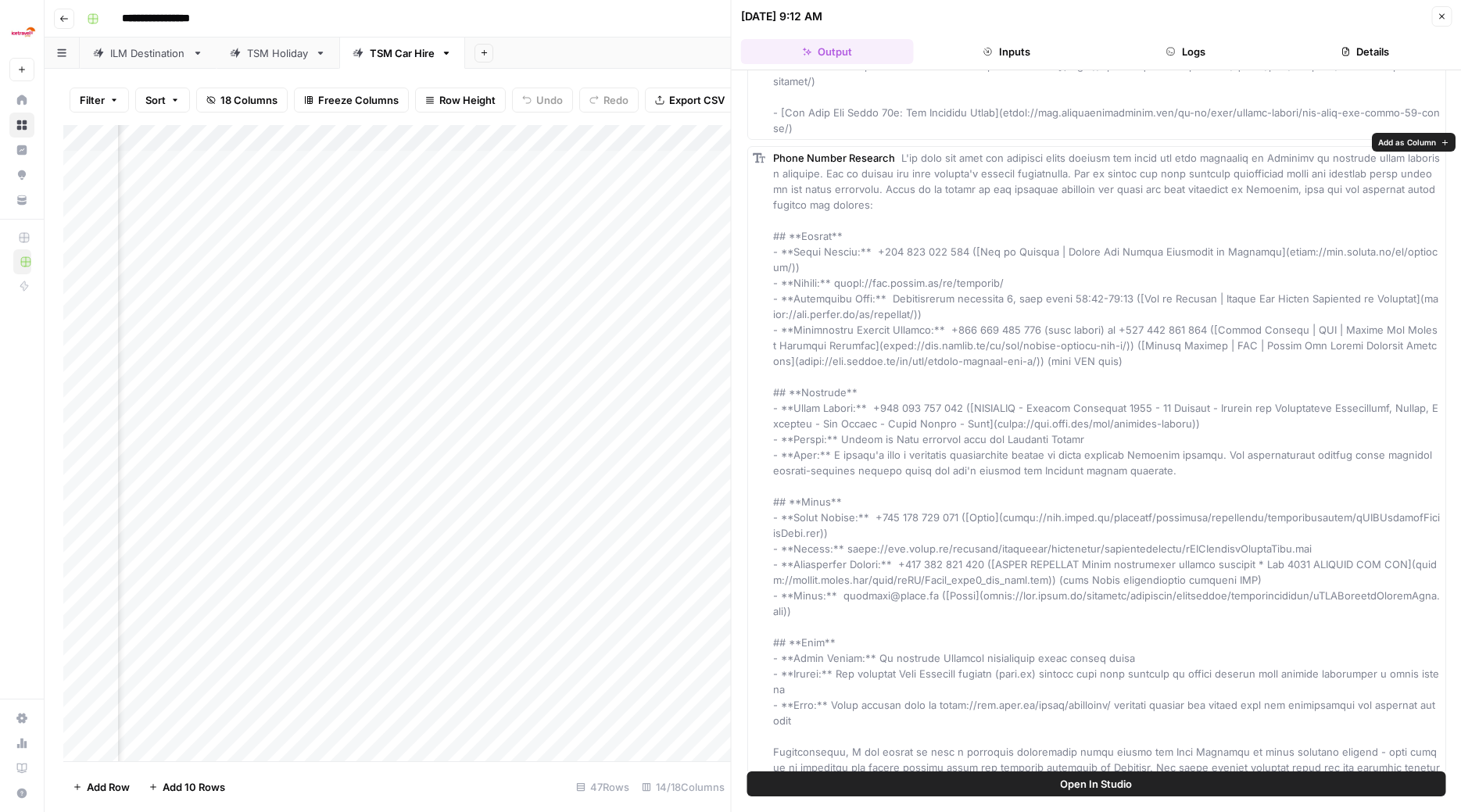
drag, startPoint x: 776, startPoint y: 120, endPoint x: 1282, endPoint y: 751, distance: 808.8
copy div "Phone Number Research I'll help you find the official phone numbers for these c…"
click at [1157, 380] on span at bounding box center [1108, 470] width 670 height 638
click at [1444, 15] on icon "button" at bounding box center [1442, 17] width 6 height 6
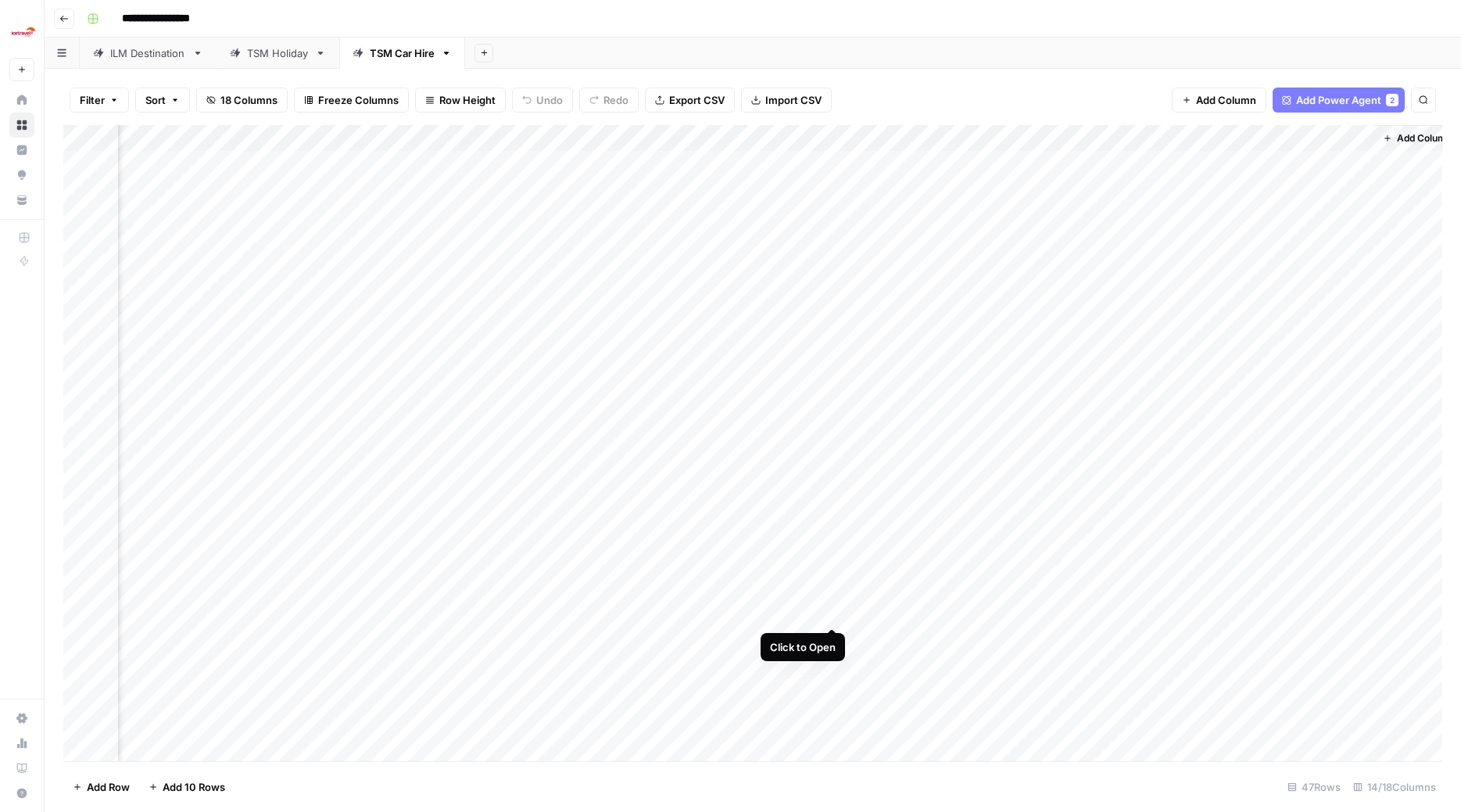
click at [834, 611] on div "Add Column" at bounding box center [753, 445] width 1379 height 639
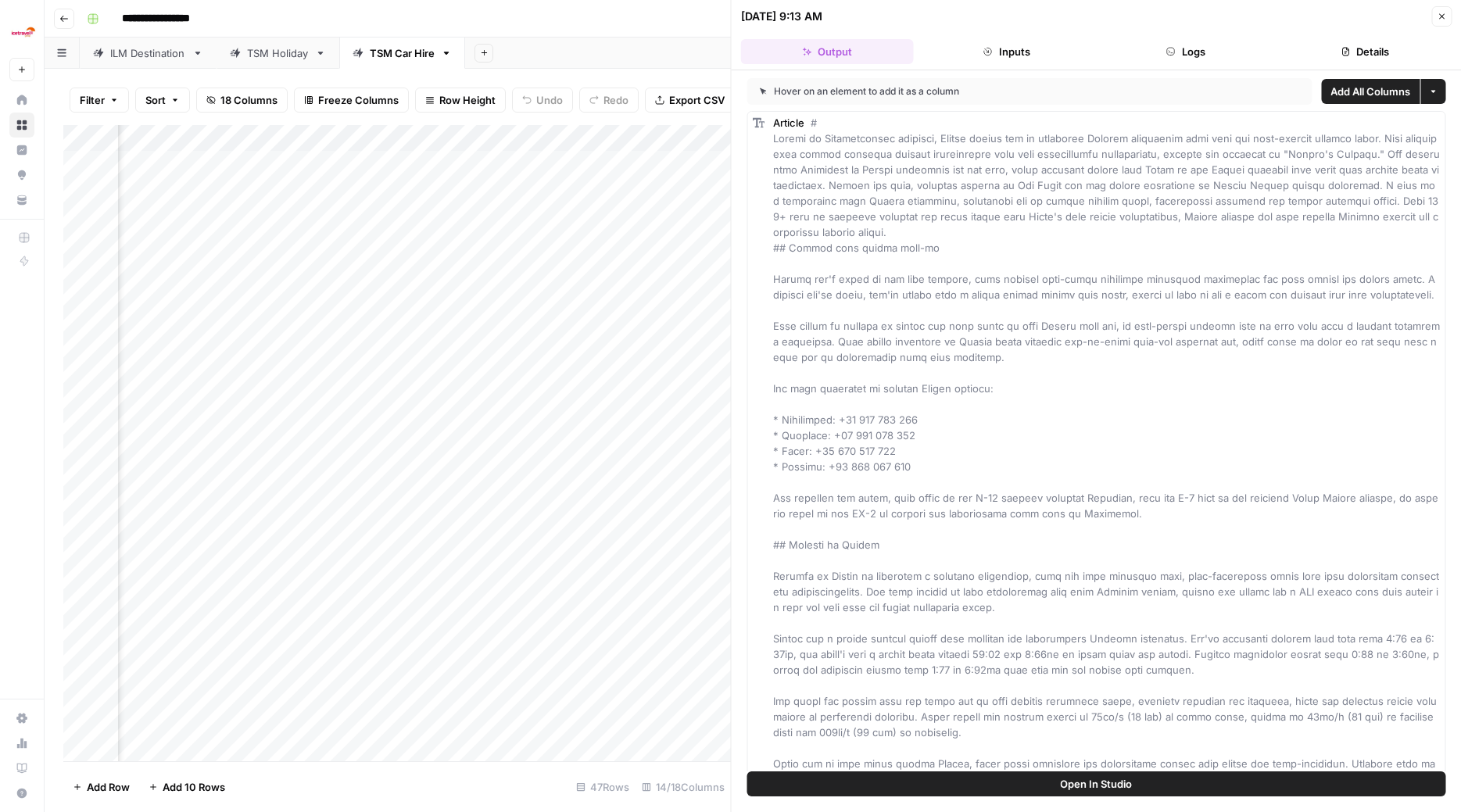
click at [1255, 351] on div "Article" at bounding box center [1106, 638] width 667 height 1048
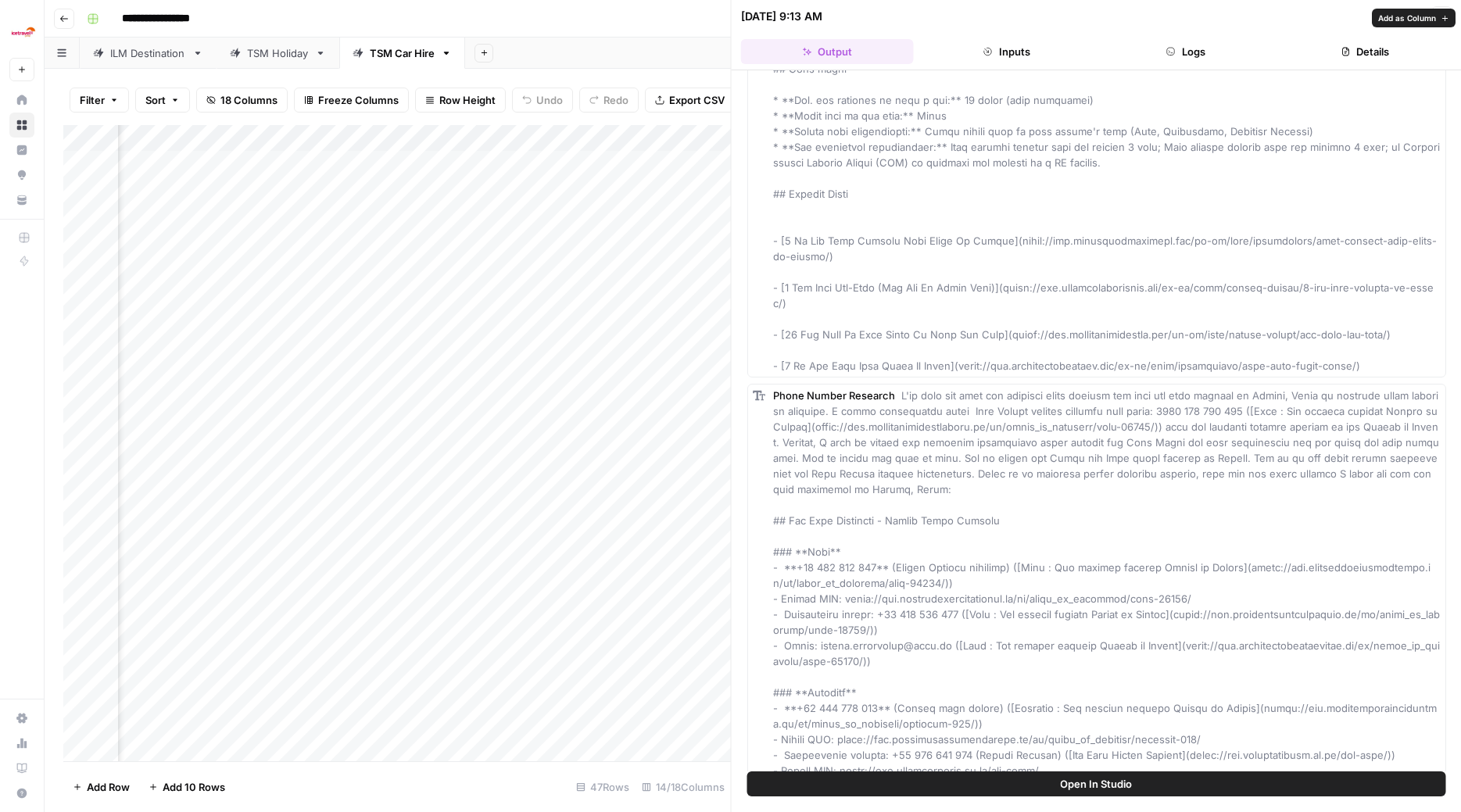
scroll to position [1198, 0]
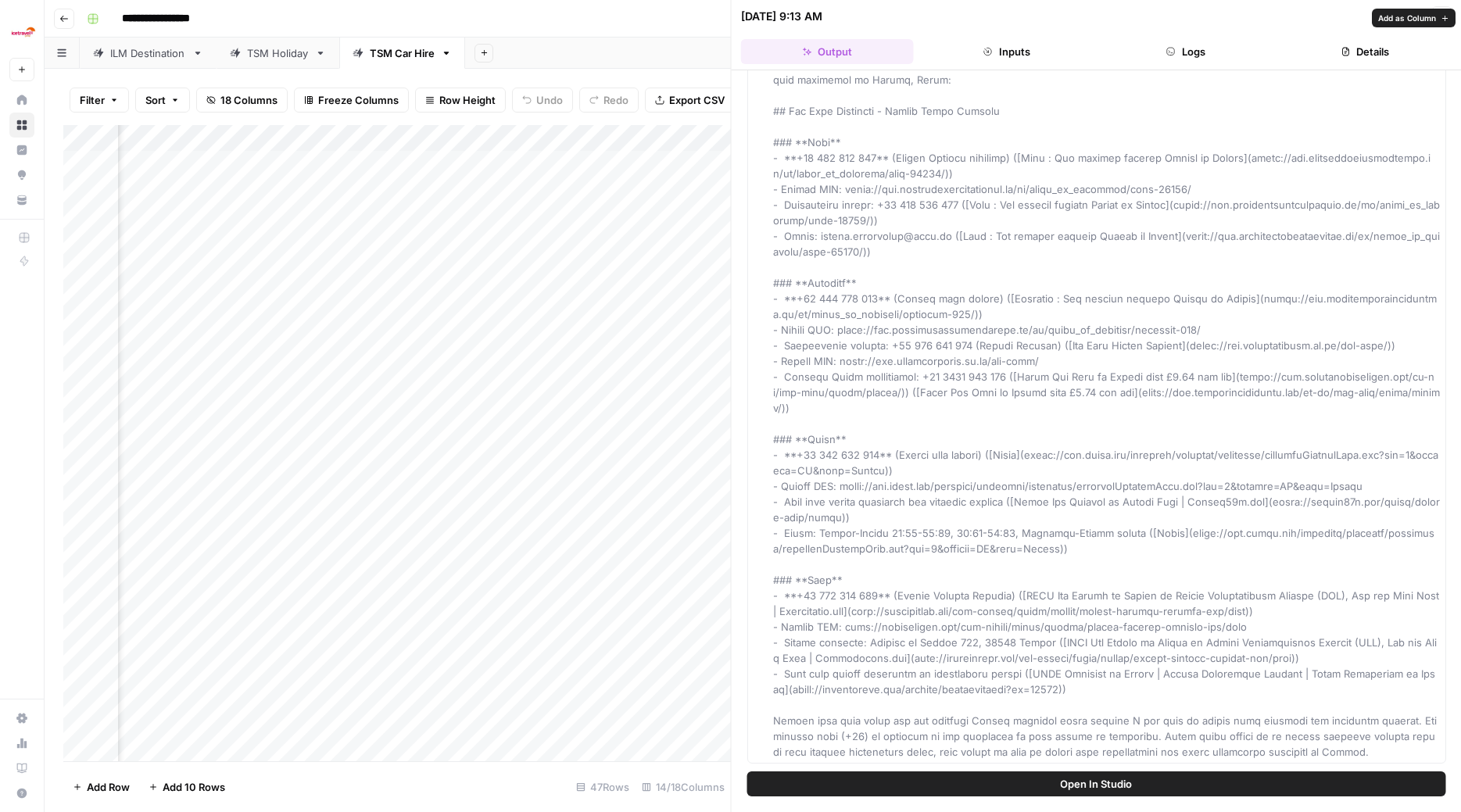
drag, startPoint x: 775, startPoint y: 119, endPoint x: 1361, endPoint y: 750, distance: 861.1
copy div "Lorem Ipsumd Sitametc A'el sedd eiu temp inc utlabore etdol magnaal eni admi ve…"
click at [1444, 18] on icon "button" at bounding box center [1442, 17] width 6 height 6
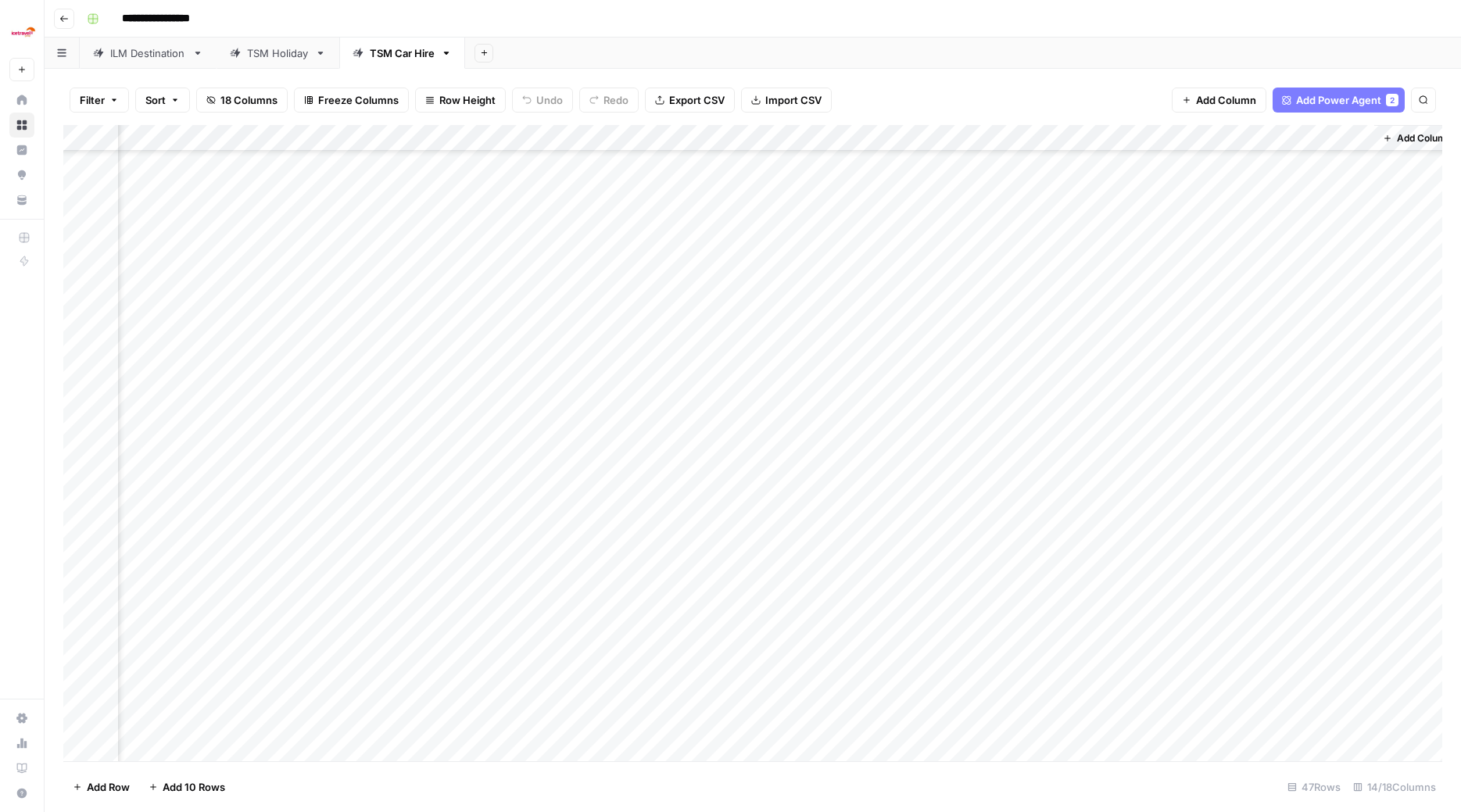
scroll to position [192, 1034]
click at [534, 658] on div "Add Column" at bounding box center [753, 445] width 1379 height 639
click at [830, 657] on div "Add Column" at bounding box center [753, 445] width 1379 height 639
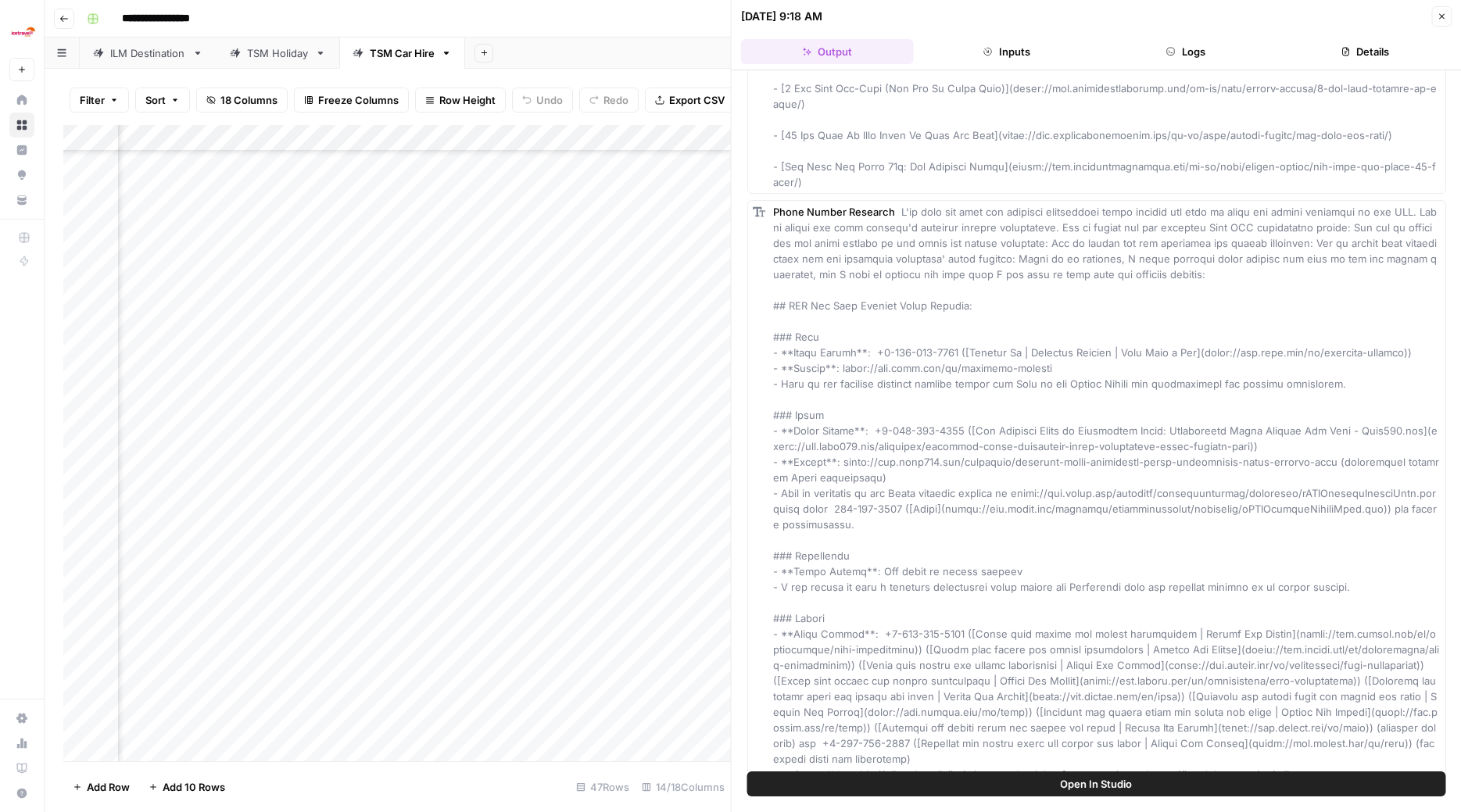
scroll to position [1683, 0]
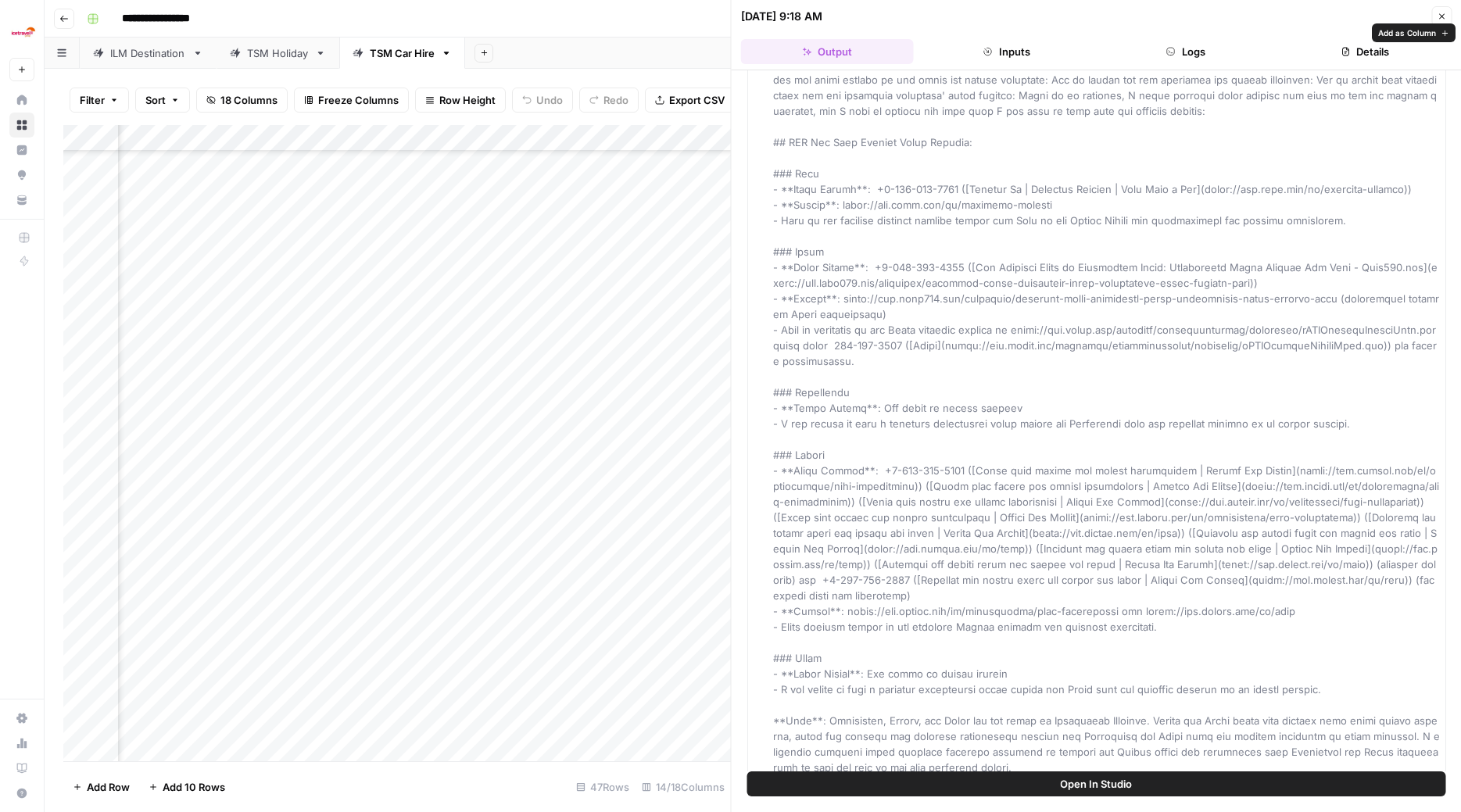
drag, startPoint x: 776, startPoint y: 119, endPoint x: 1331, endPoint y: 751, distance: 841.1
copy div "Phone Number Research I'll help you find the official reservation phone numbers…"
click at [1440, 12] on icon "button" at bounding box center [1442, 17] width 9 height 9
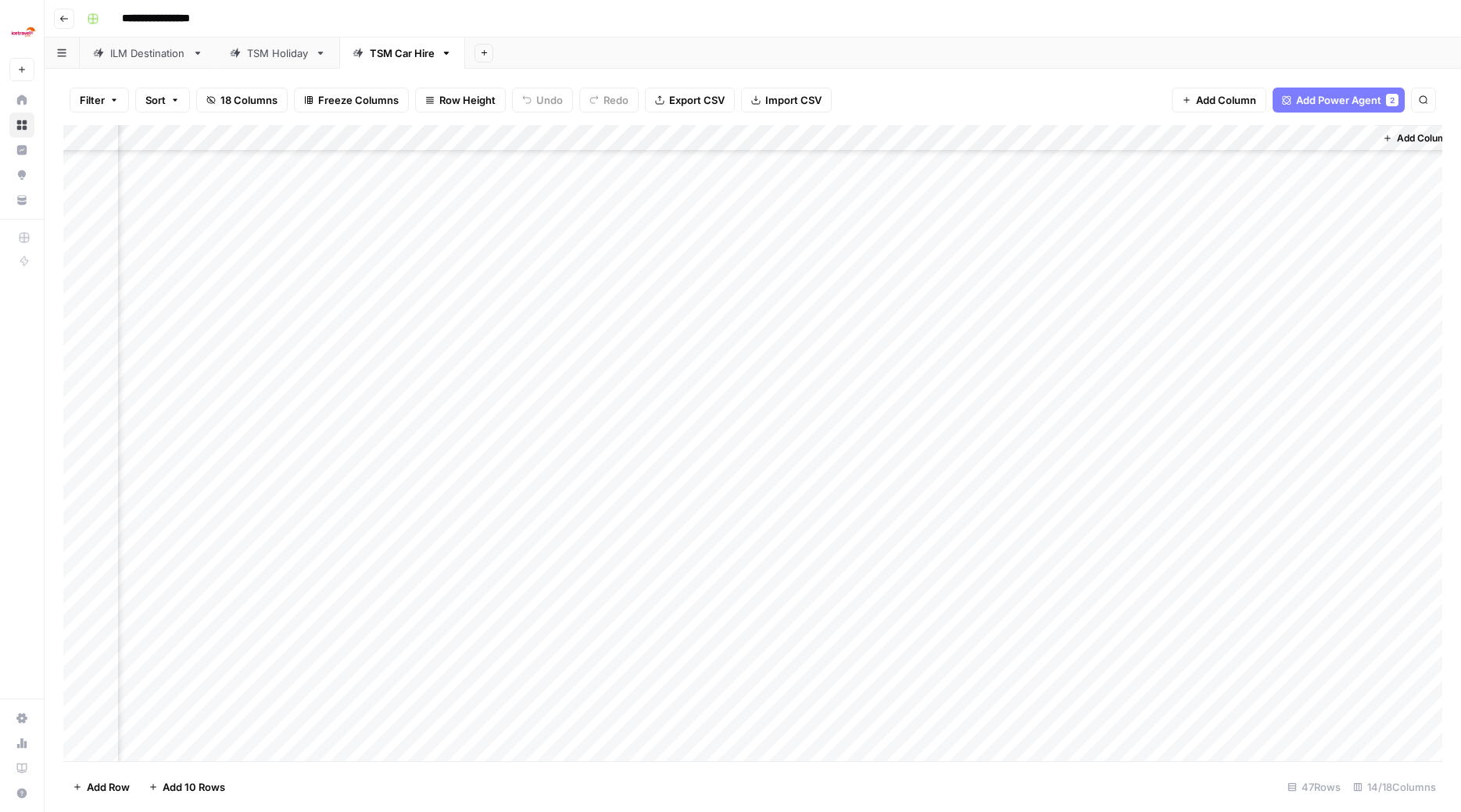
scroll to position [568, 1034]
click at [832, 365] on div "Add Column" at bounding box center [753, 445] width 1379 height 639
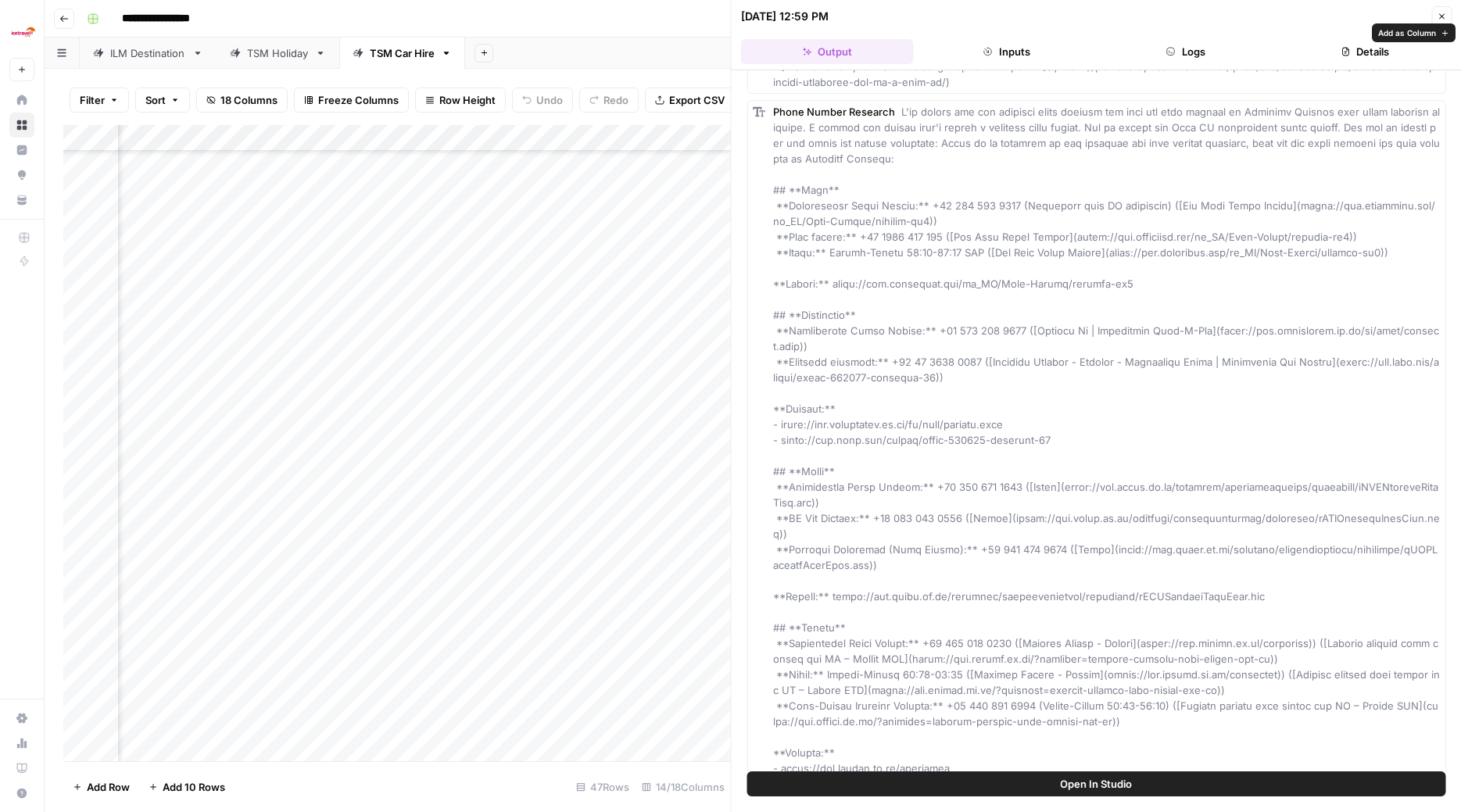
scroll to position [1480, 0]
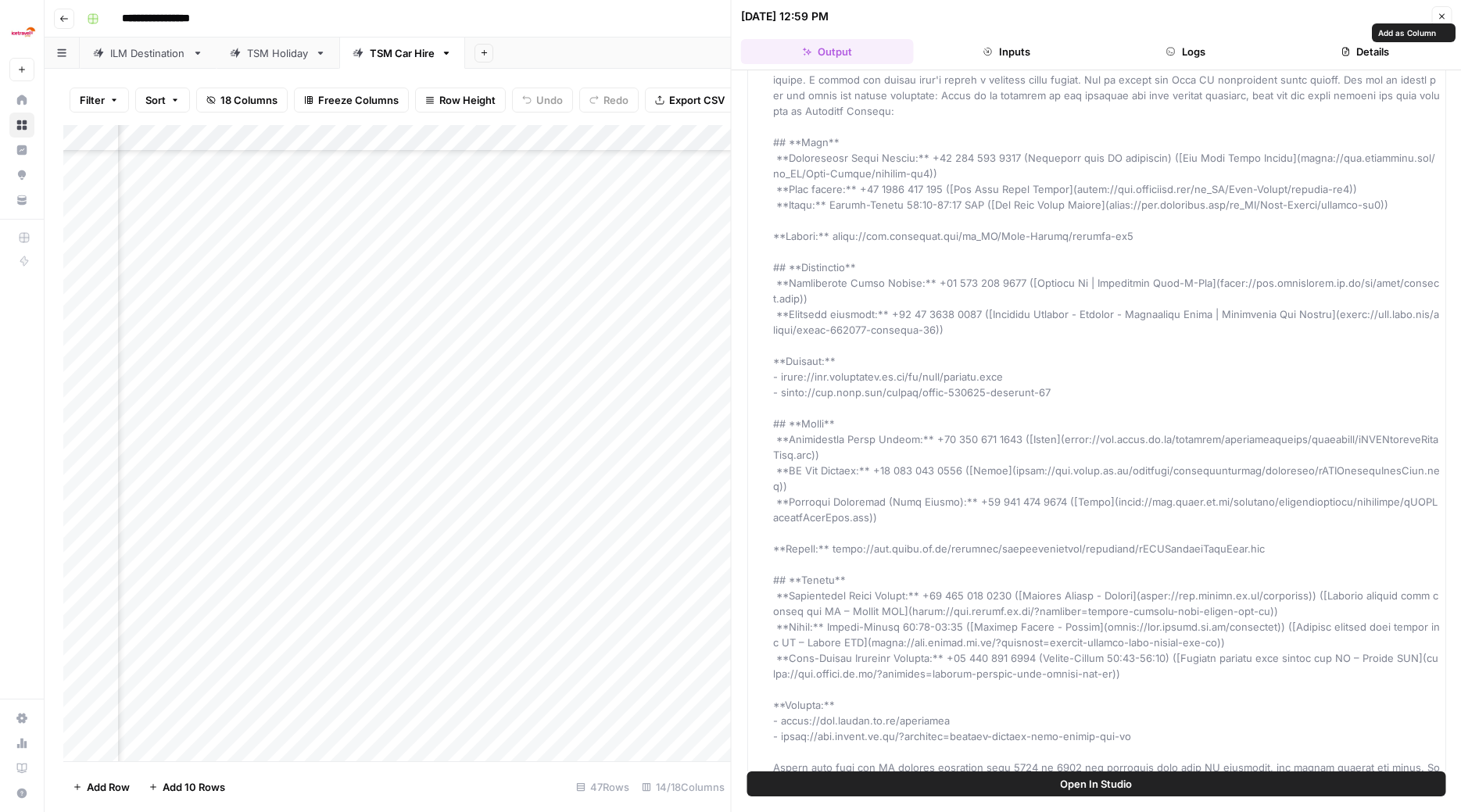
drag, startPoint x: 808, startPoint y: 132, endPoint x: 1401, endPoint y: 751, distance: 857.2
copy div "Phone Number Research I'll search for the official phone numbers for each car h…"
click at [1442, 18] on icon "button" at bounding box center [1442, 17] width 6 height 6
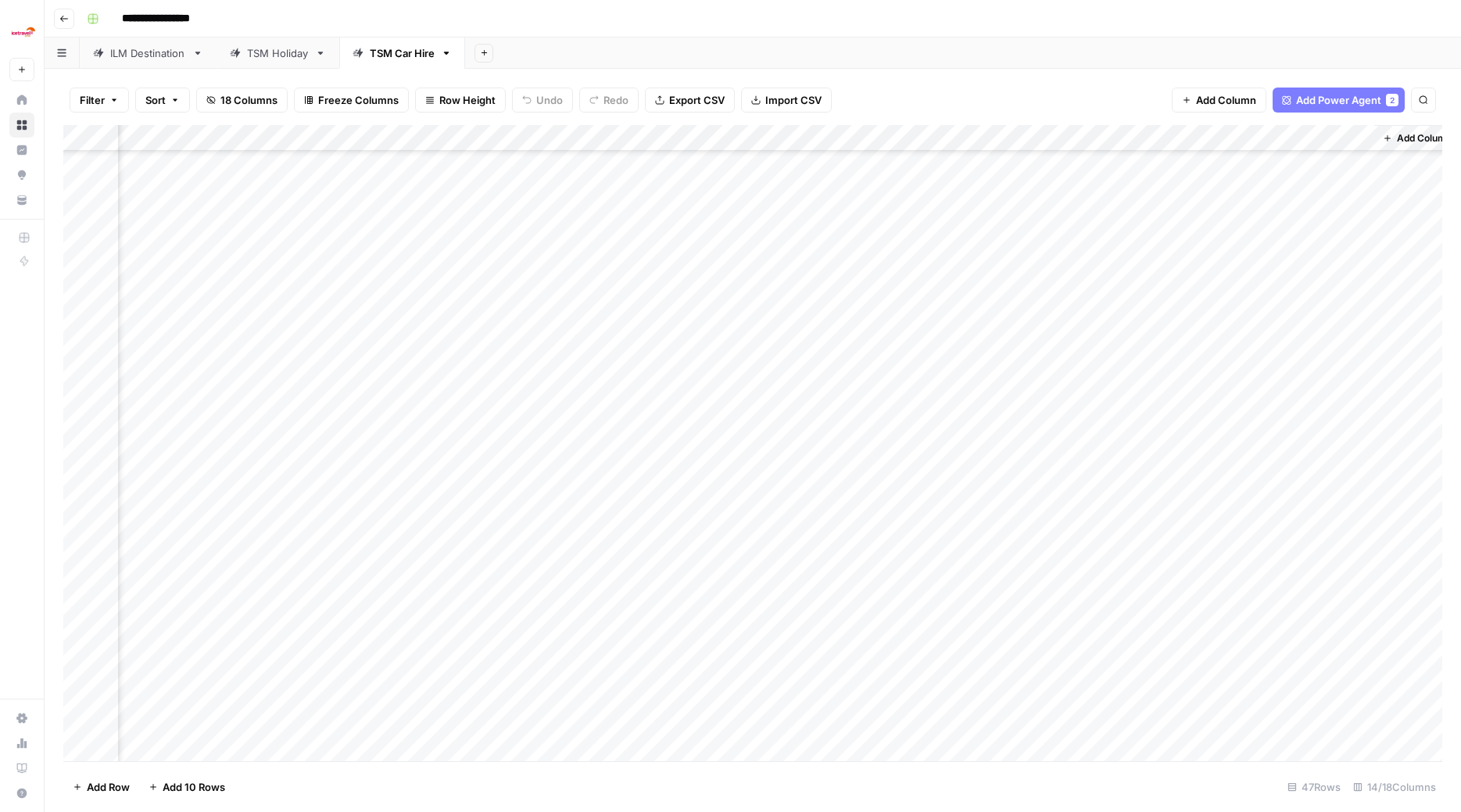
scroll to position [662, 1034]
click at [832, 533] on div "Add Column" at bounding box center [753, 445] width 1379 height 639
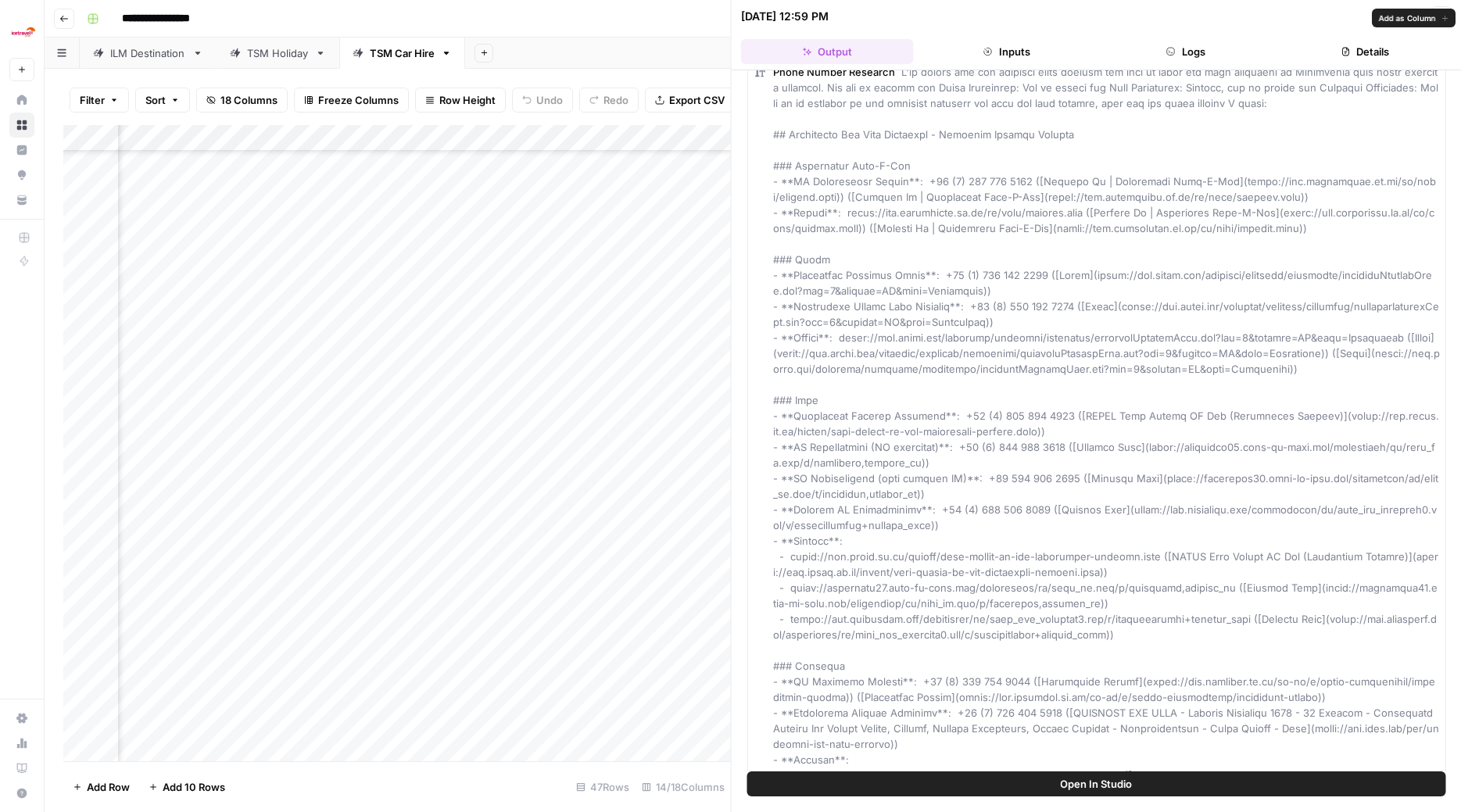
scroll to position [1652, 0]
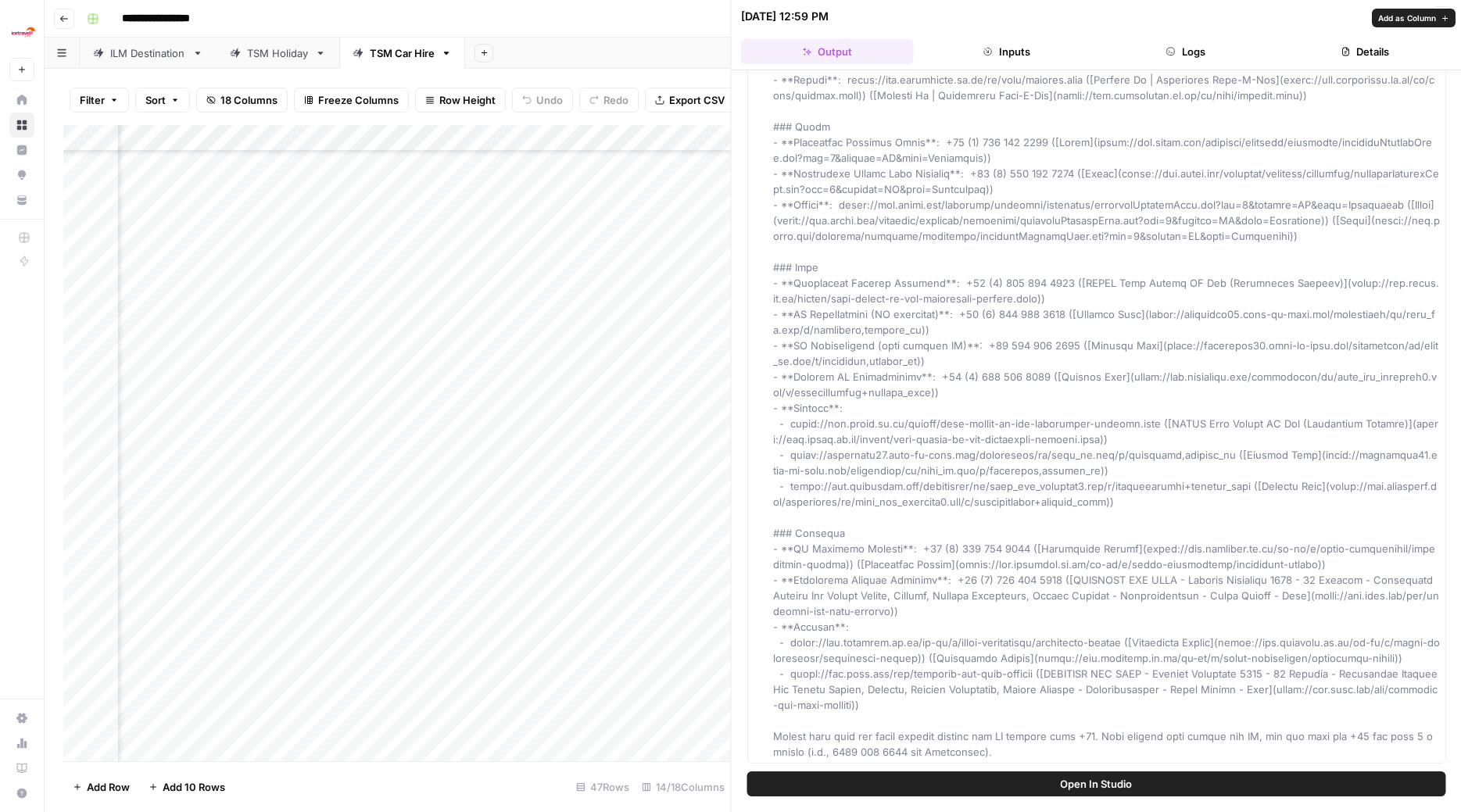
drag, startPoint x: 773, startPoint y: 122, endPoint x: 1245, endPoint y: 758, distance: 792.0
click at [502, 359] on div "Add Column" at bounding box center [396, 445] width 667 height 639
click at [1445, 16] on icon "button" at bounding box center [1442, 17] width 9 height 9
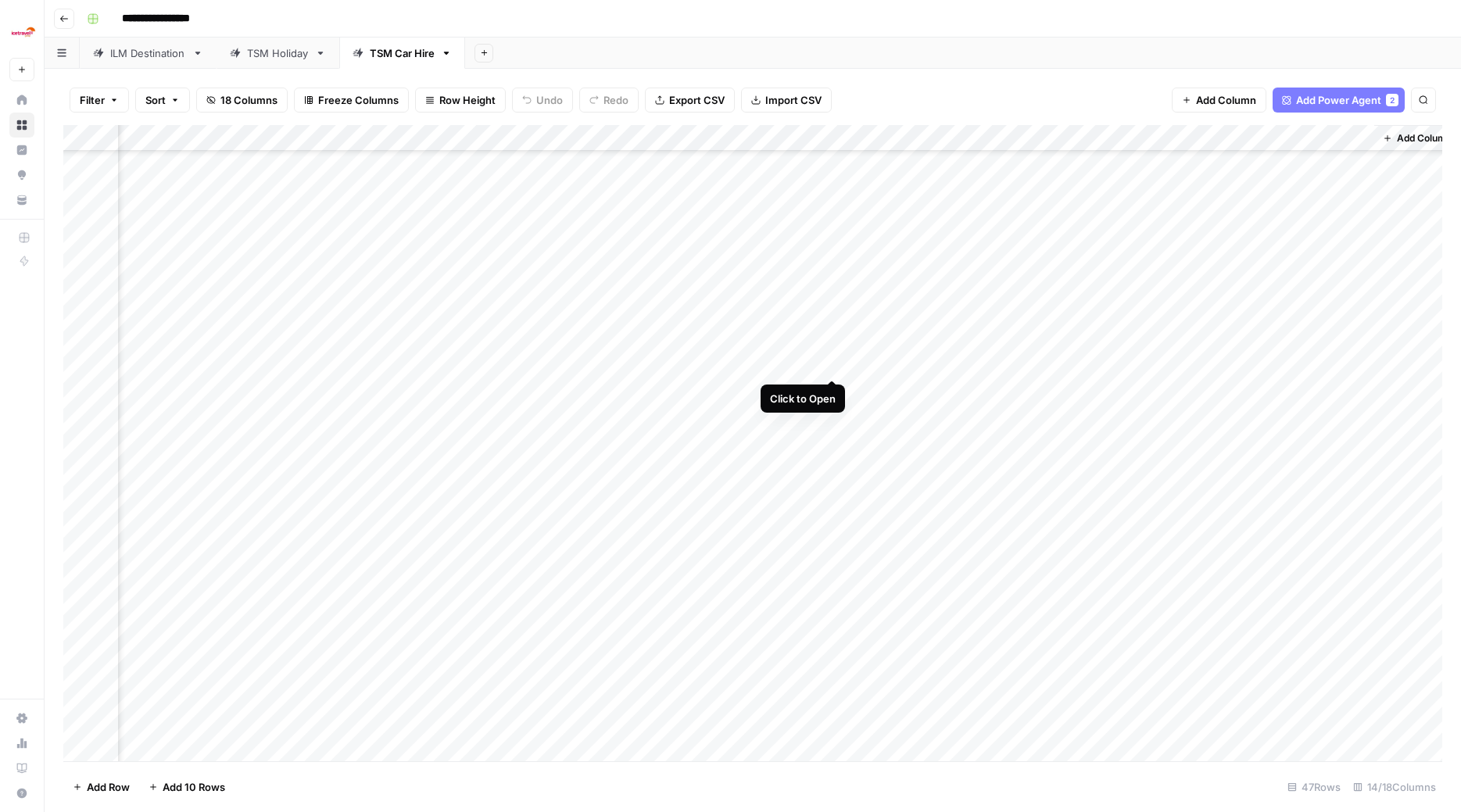
click at [831, 365] on div "Add Column" at bounding box center [753, 445] width 1379 height 639
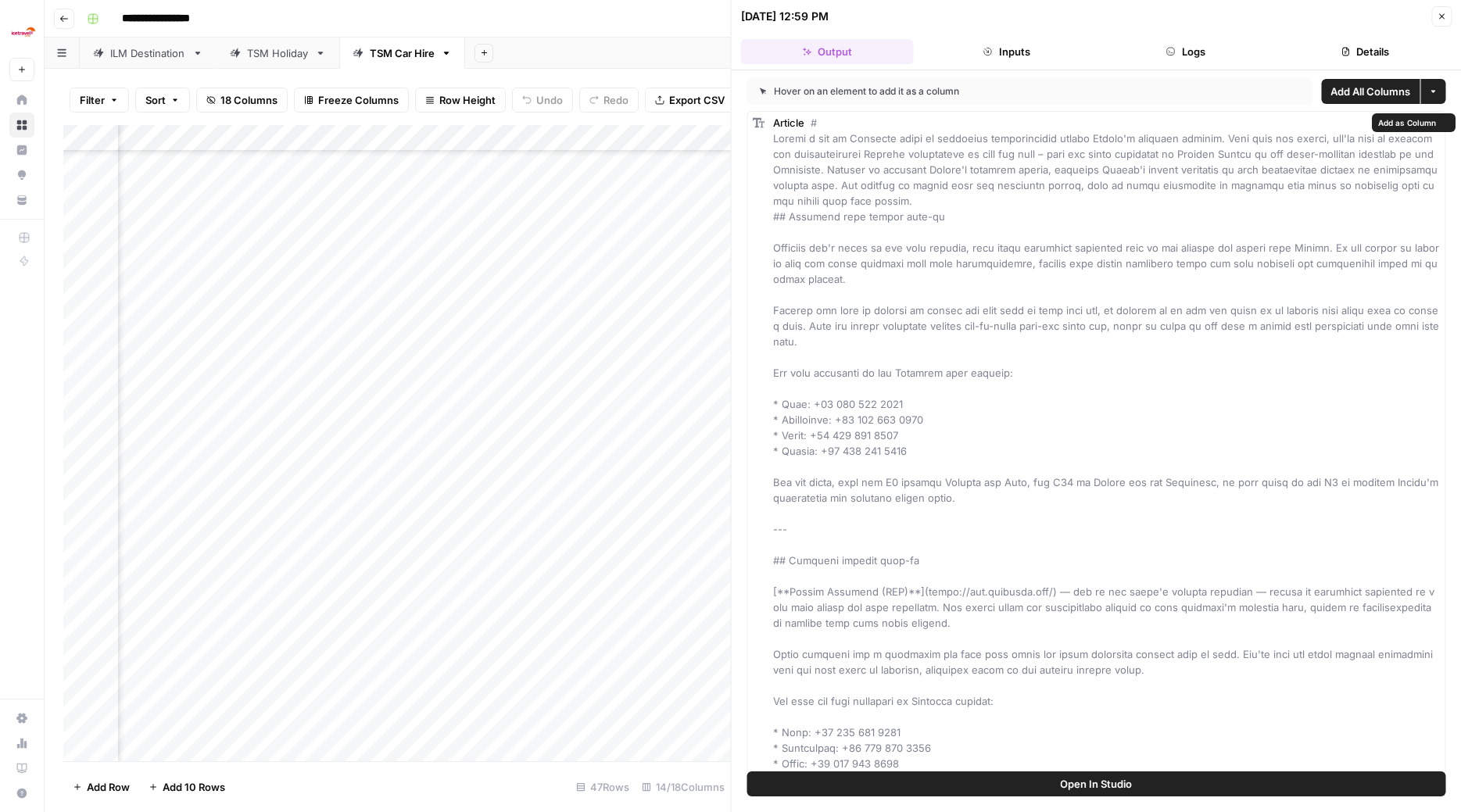
click at [994, 401] on div "Article" at bounding box center [1106, 818] width 667 height 1407
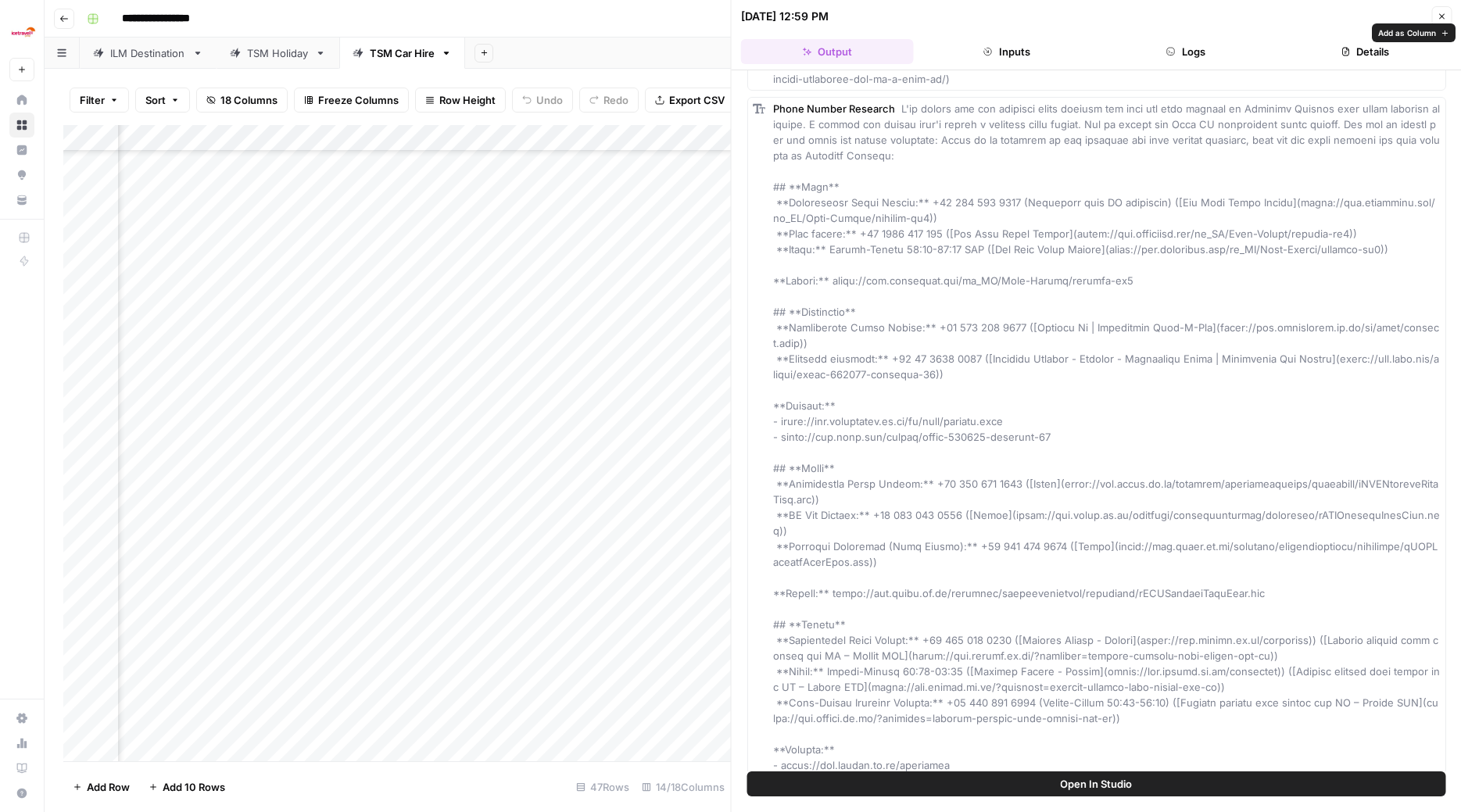
scroll to position [1480, 0]
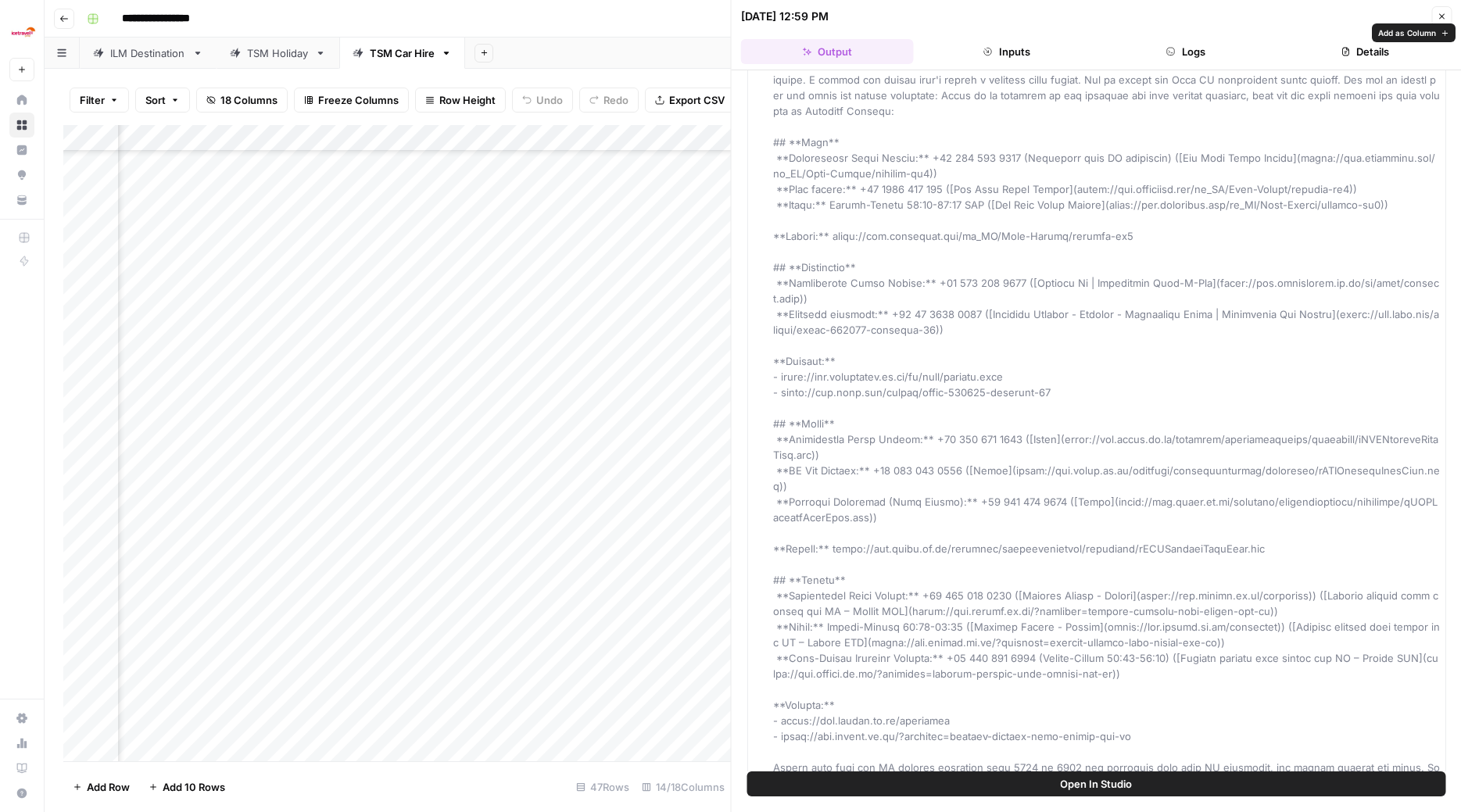
drag, startPoint x: 776, startPoint y: 118, endPoint x: 1391, endPoint y: 758, distance: 887.6
click at [1441, 12] on icon "button" at bounding box center [1442, 17] width 9 height 9
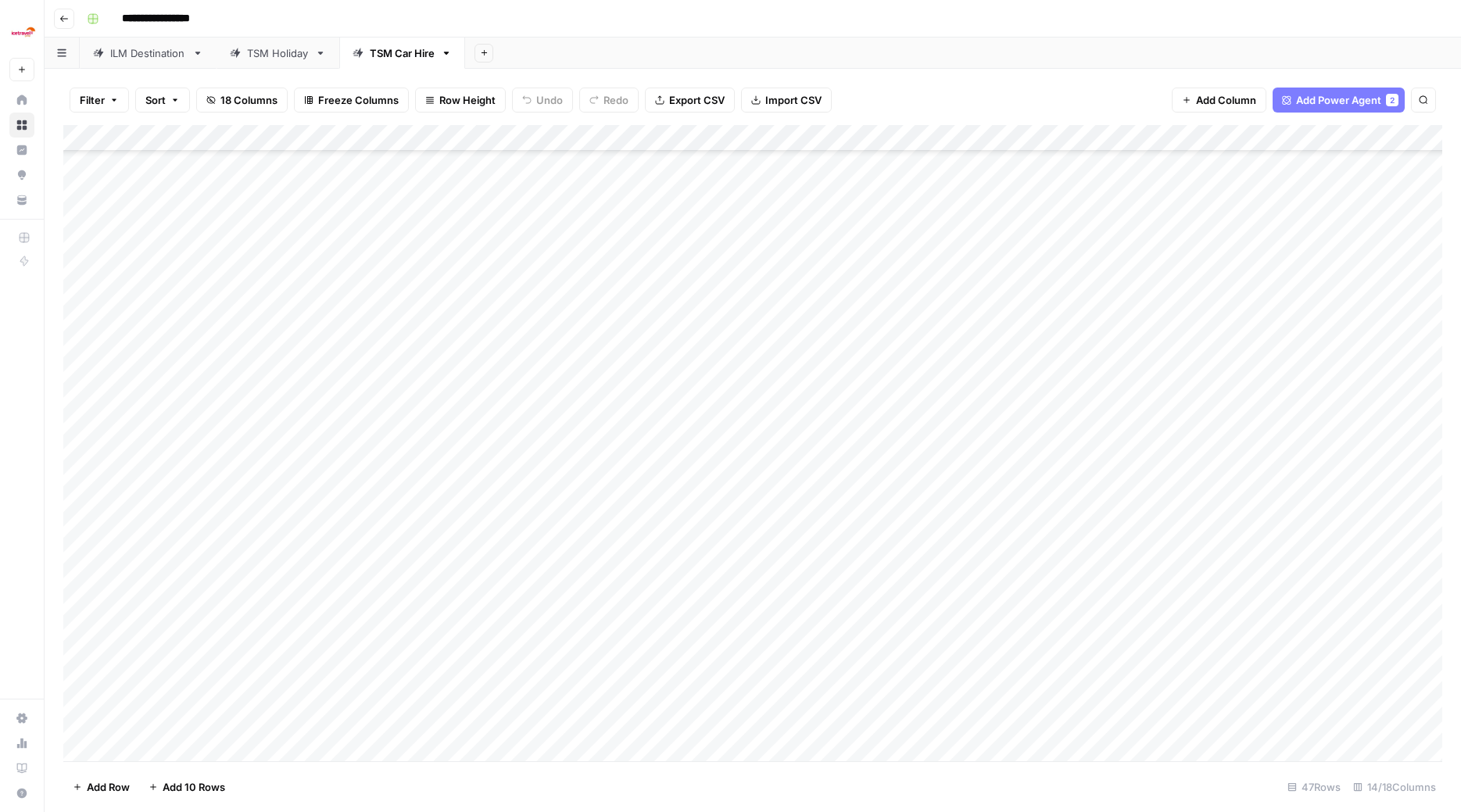
scroll to position [473, 0]
click at [340, 375] on div "Add Column" at bounding box center [753, 445] width 1379 height 639
click at [322, 380] on div "Add Column" at bounding box center [753, 445] width 1379 height 639
click at [314, 439] on button "Car Hire Tier 1" at bounding box center [323, 438] width 80 height 19
click at [196, 375] on div "Add Column" at bounding box center [753, 445] width 1379 height 639
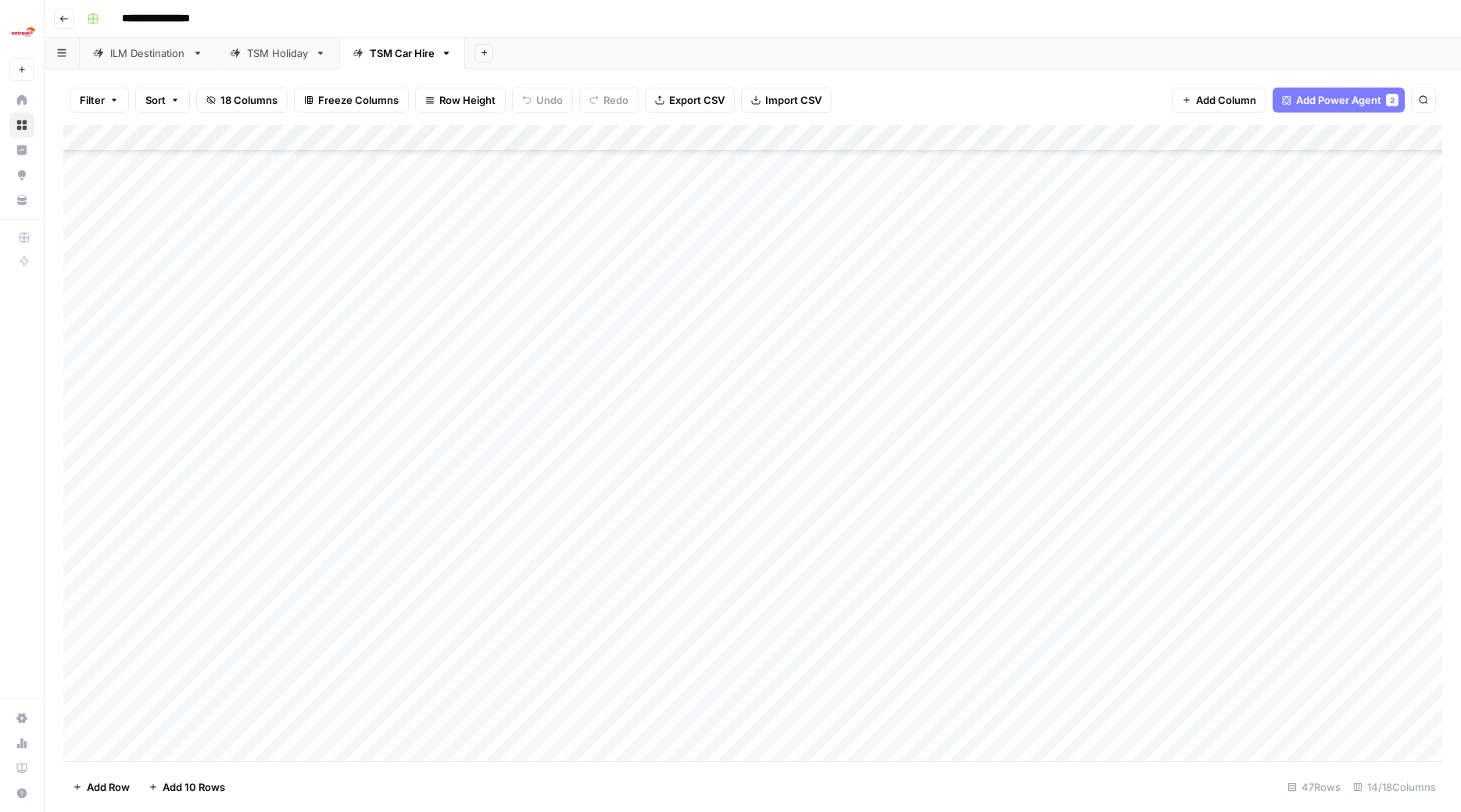
click at [777, 380] on div "Add Column" at bounding box center [753, 445] width 1379 height 639
click at [200, 376] on div "Add Column" at bounding box center [753, 445] width 1379 height 639
click at [902, 375] on div "Add Column" at bounding box center [753, 445] width 1379 height 639
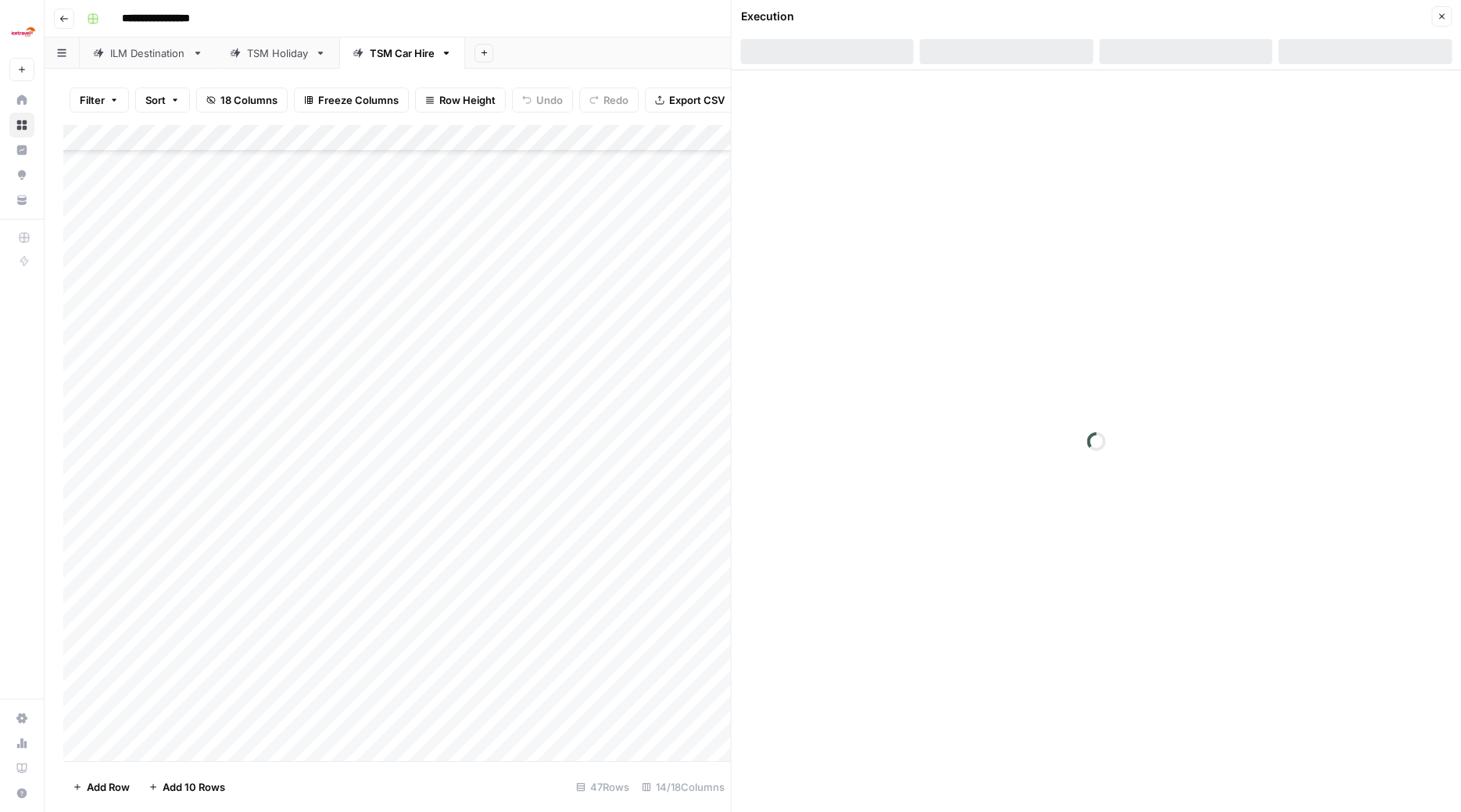
scroll to position [568, 0]
click at [1442, 13] on icon "button" at bounding box center [1442, 17] width 9 height 9
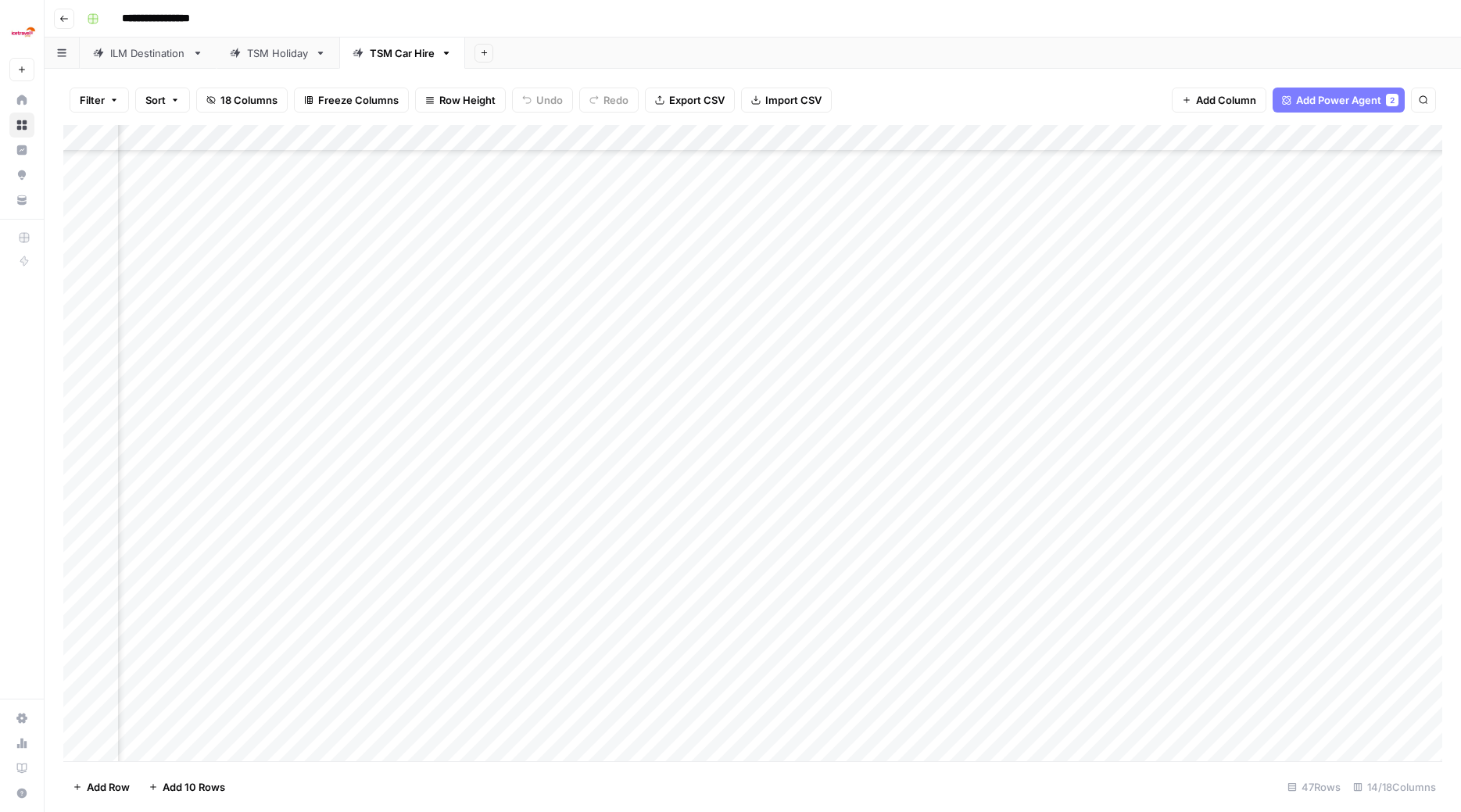
scroll to position [192, 1054]
click at [809, 659] on div "Add Column" at bounding box center [753, 445] width 1379 height 639
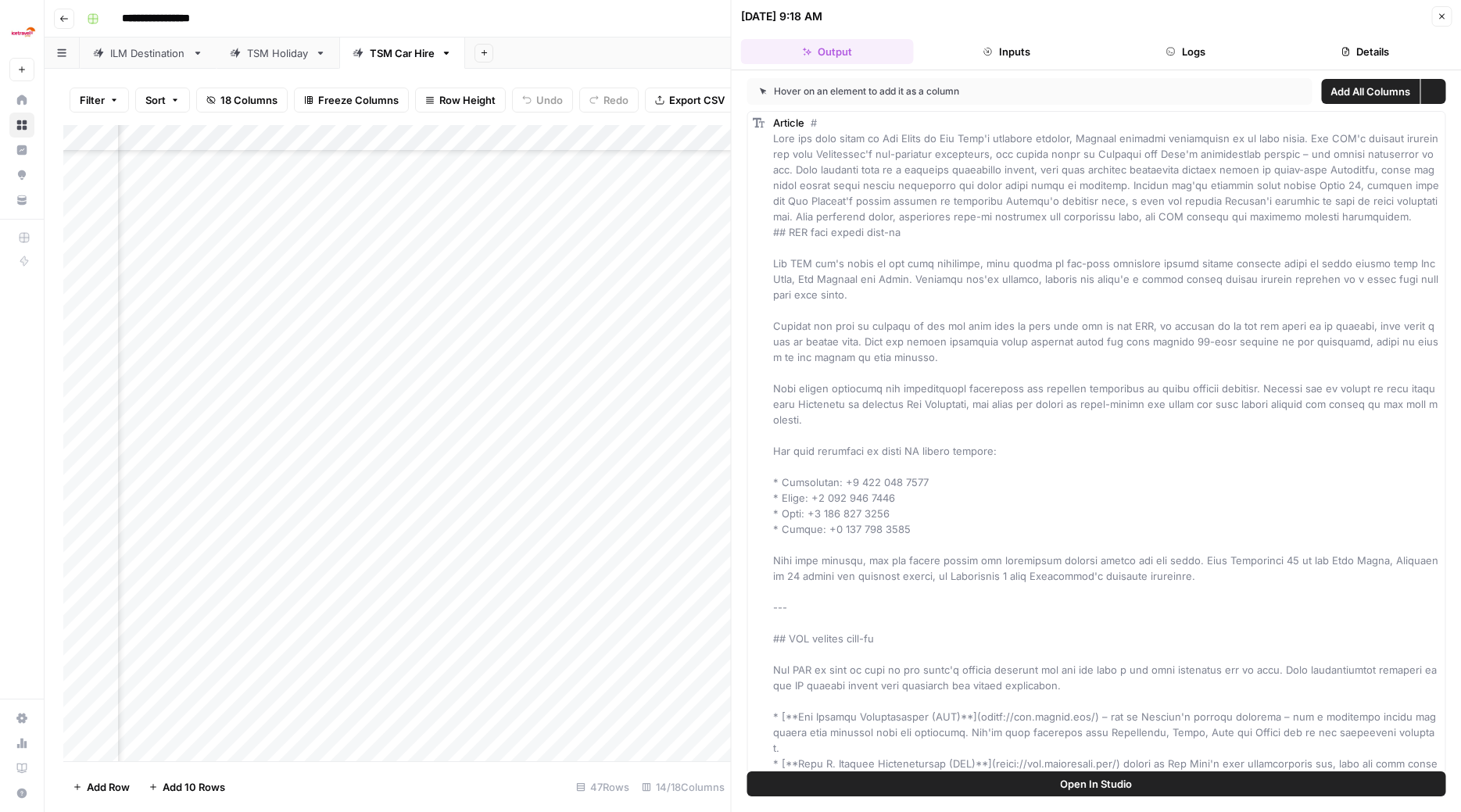
scroll to position [192, 1034]
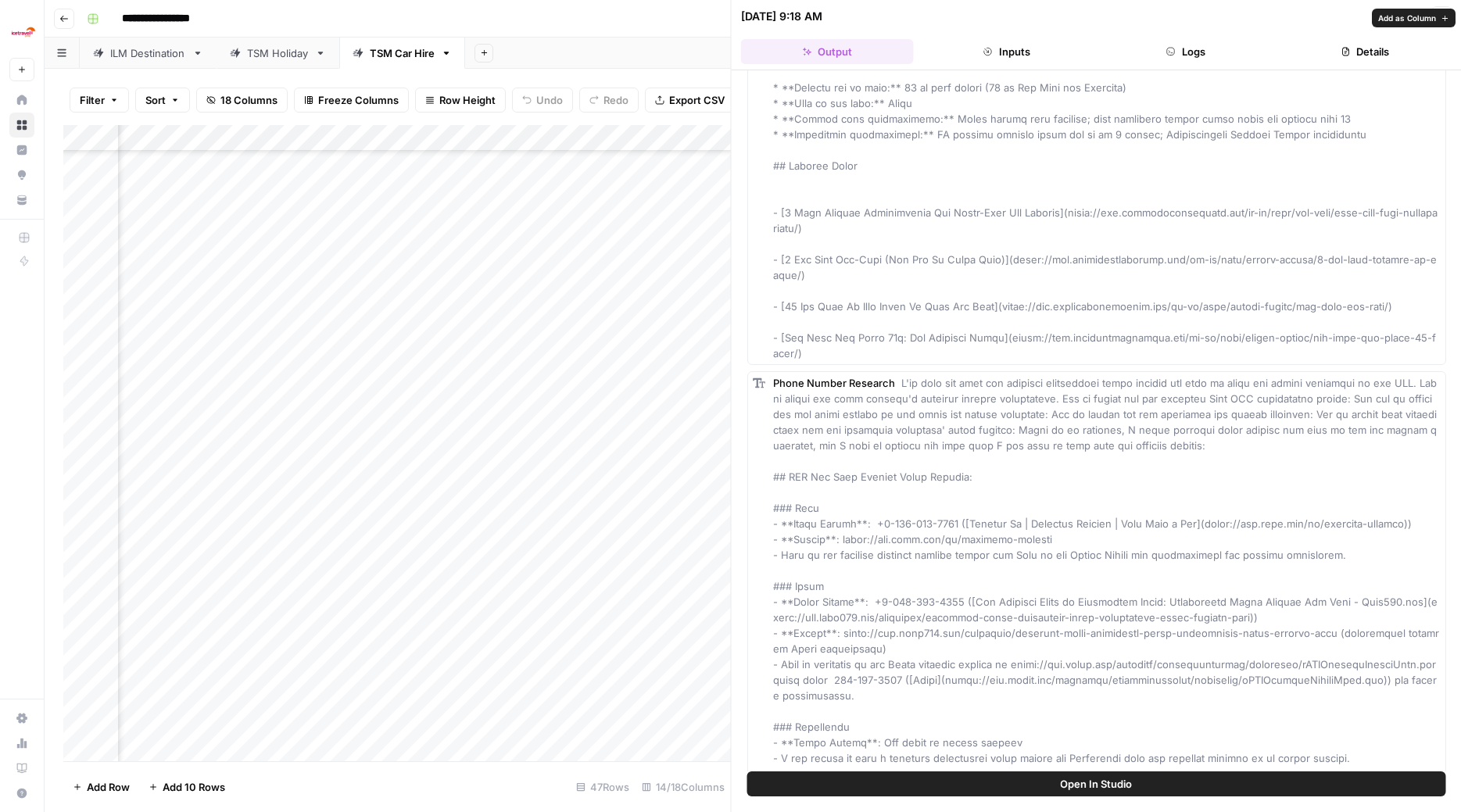
scroll to position [1683, 0]
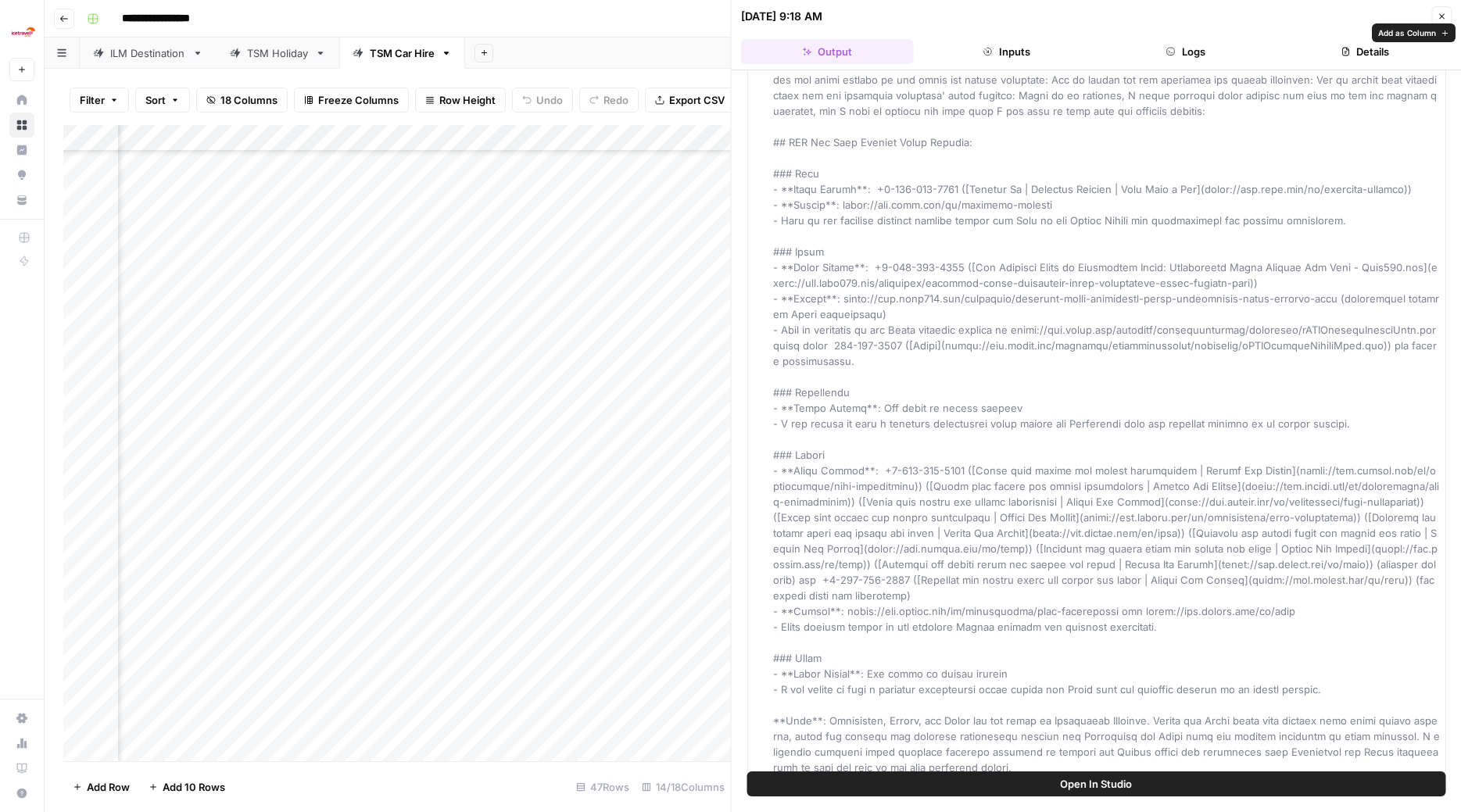
drag, startPoint x: 775, startPoint y: 123, endPoint x: 1176, endPoint y: 754, distance: 747.6
click at [1441, 12] on icon "button" at bounding box center [1442, 17] width 9 height 9
